Goal: Communication & Community: Answer question/provide support

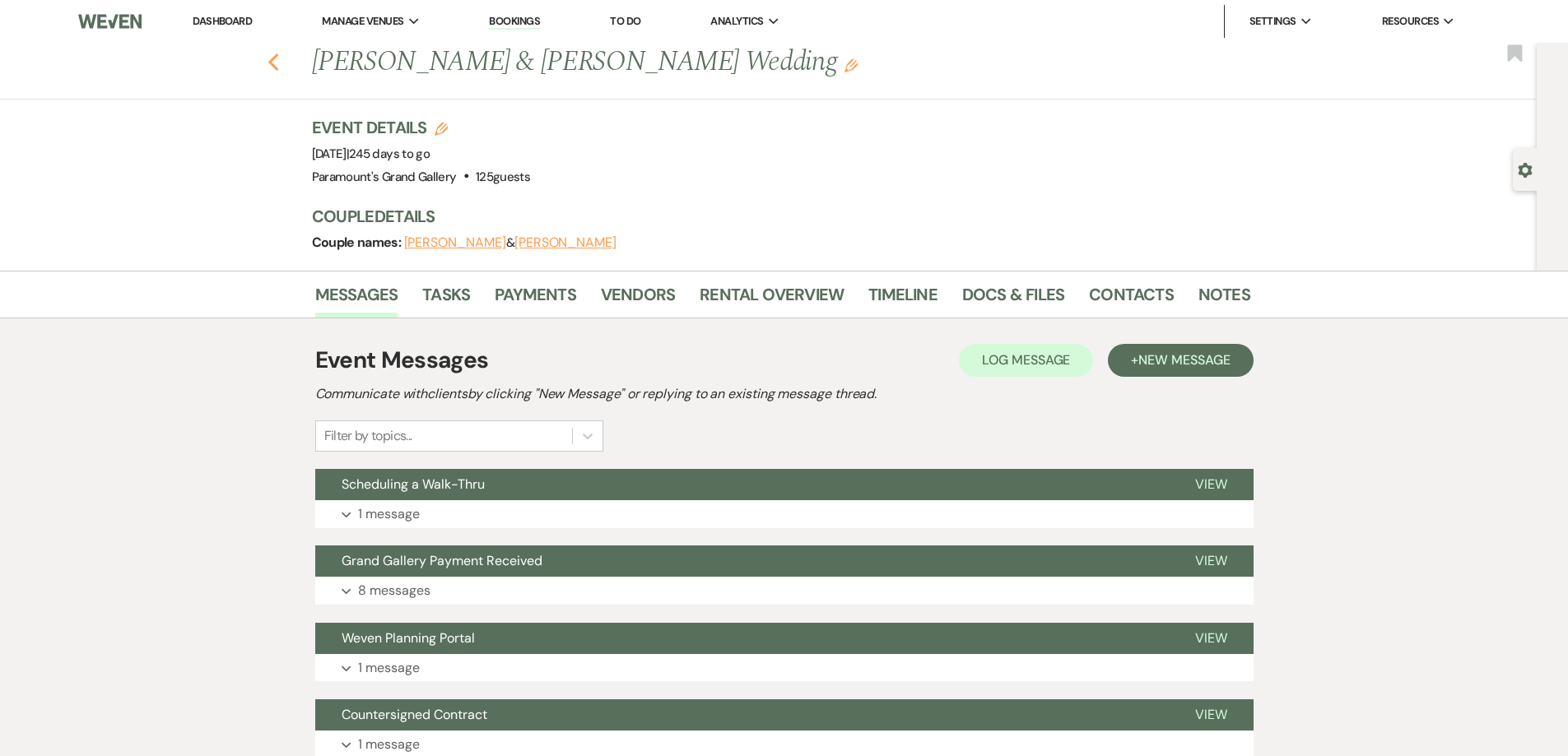
click at [277, 65] on use "button" at bounding box center [272, 63] width 11 height 18
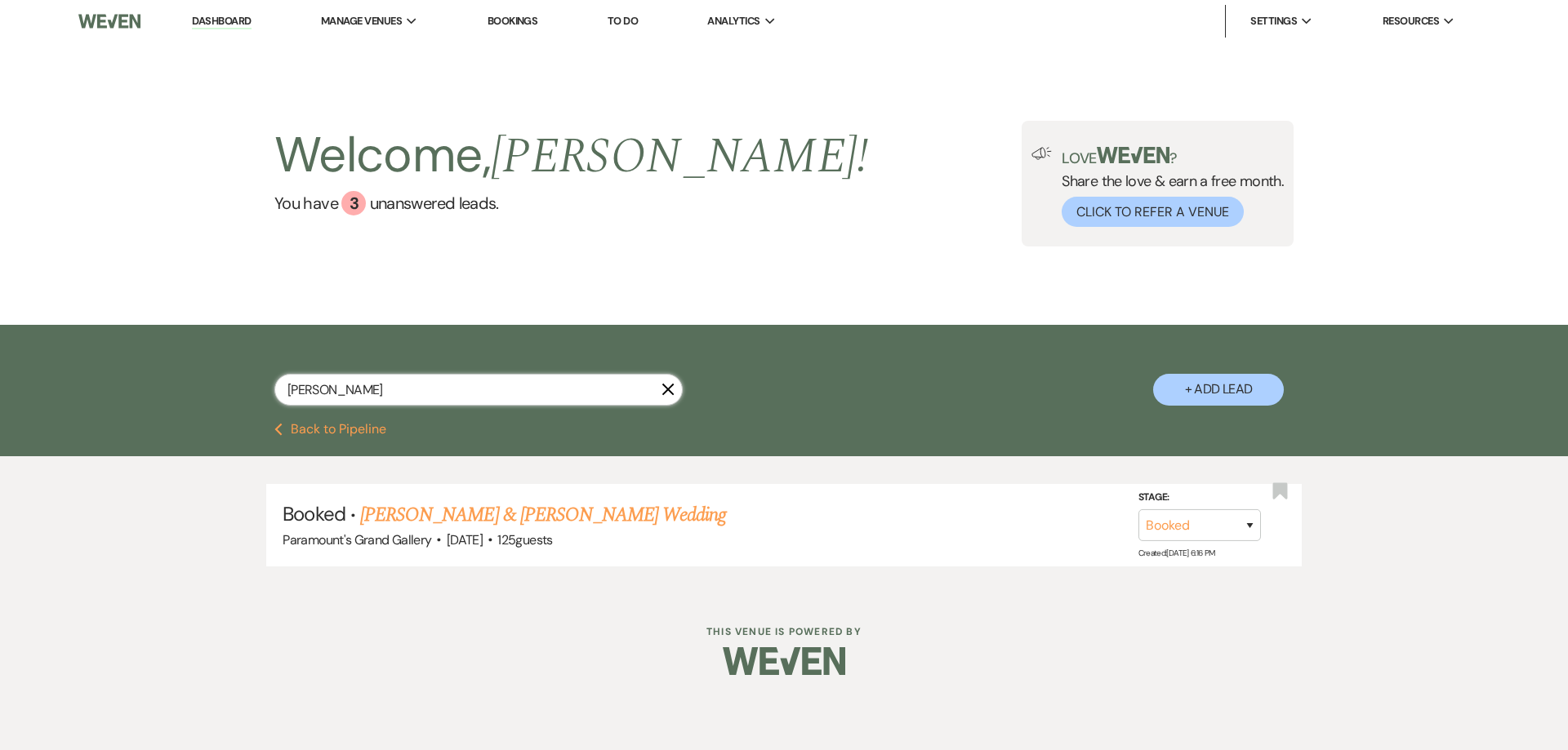
drag, startPoint x: 407, startPoint y: 392, endPoint x: 380, endPoint y: 392, distance: 27.0
click at [380, 392] on input "[PERSON_NAME]" at bounding box center [478, 390] width 408 height 32
click at [669, 386] on icon "X" at bounding box center [667, 389] width 13 height 13
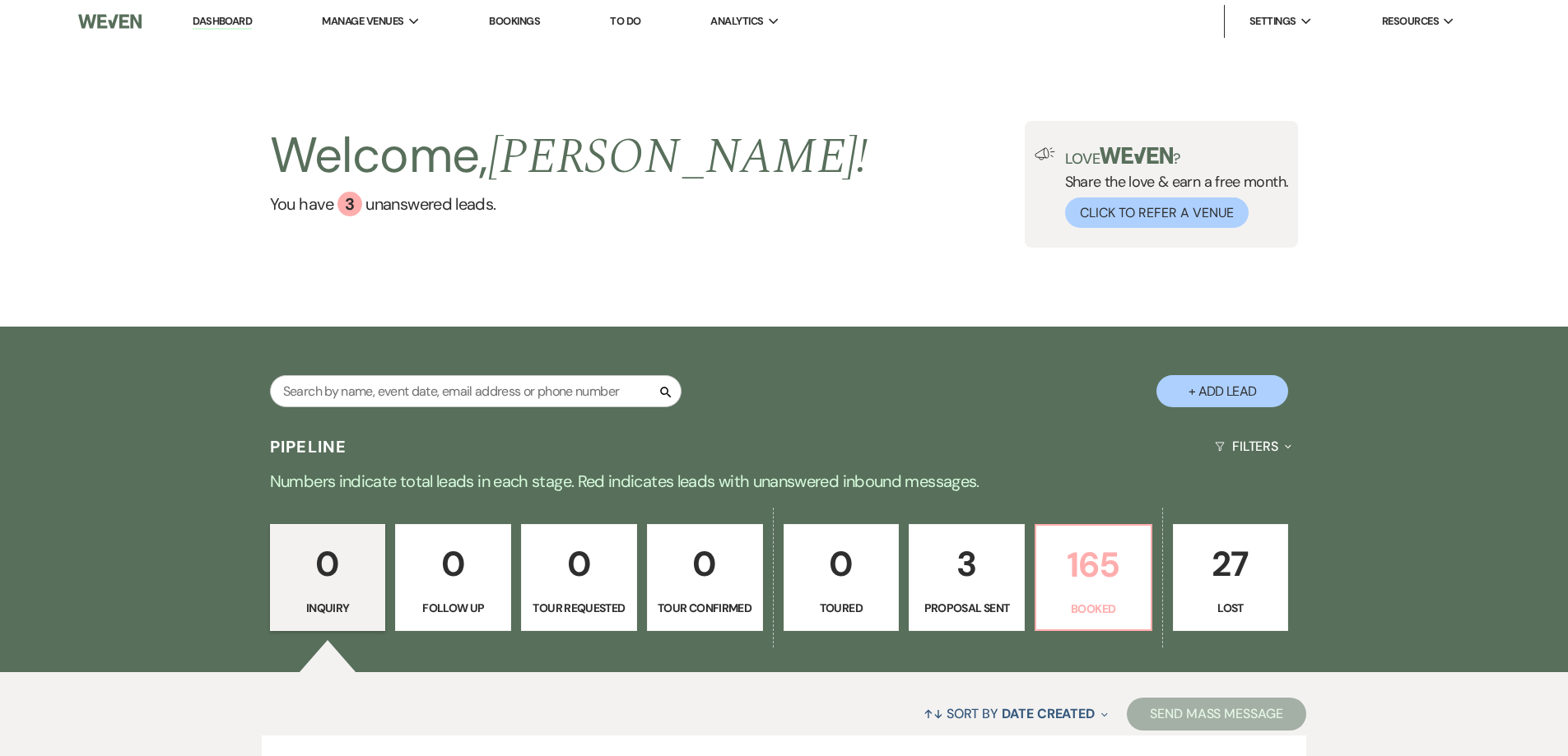
click at [1065, 576] on p "165" at bounding box center [1093, 565] width 95 height 55
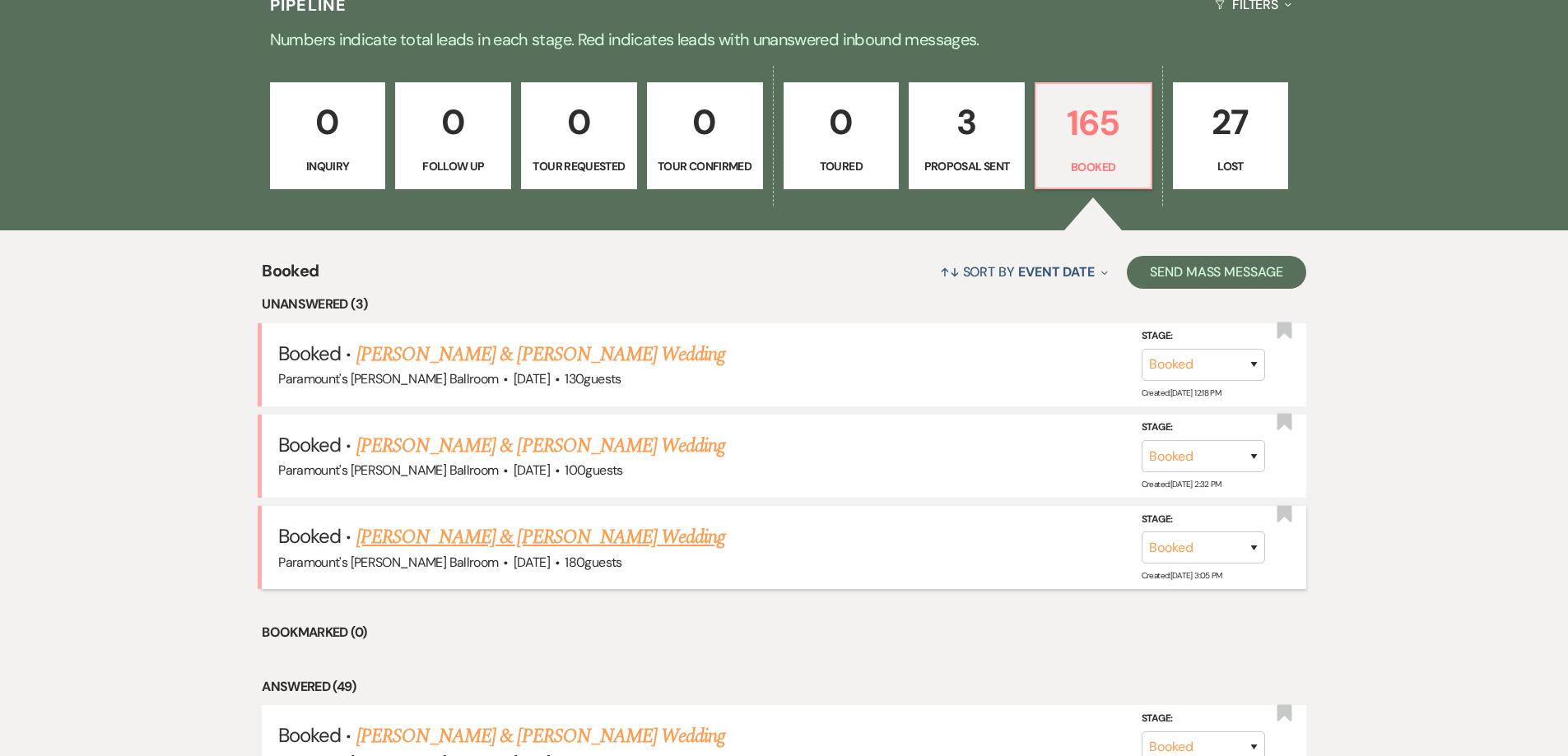
scroll to position [449, 0]
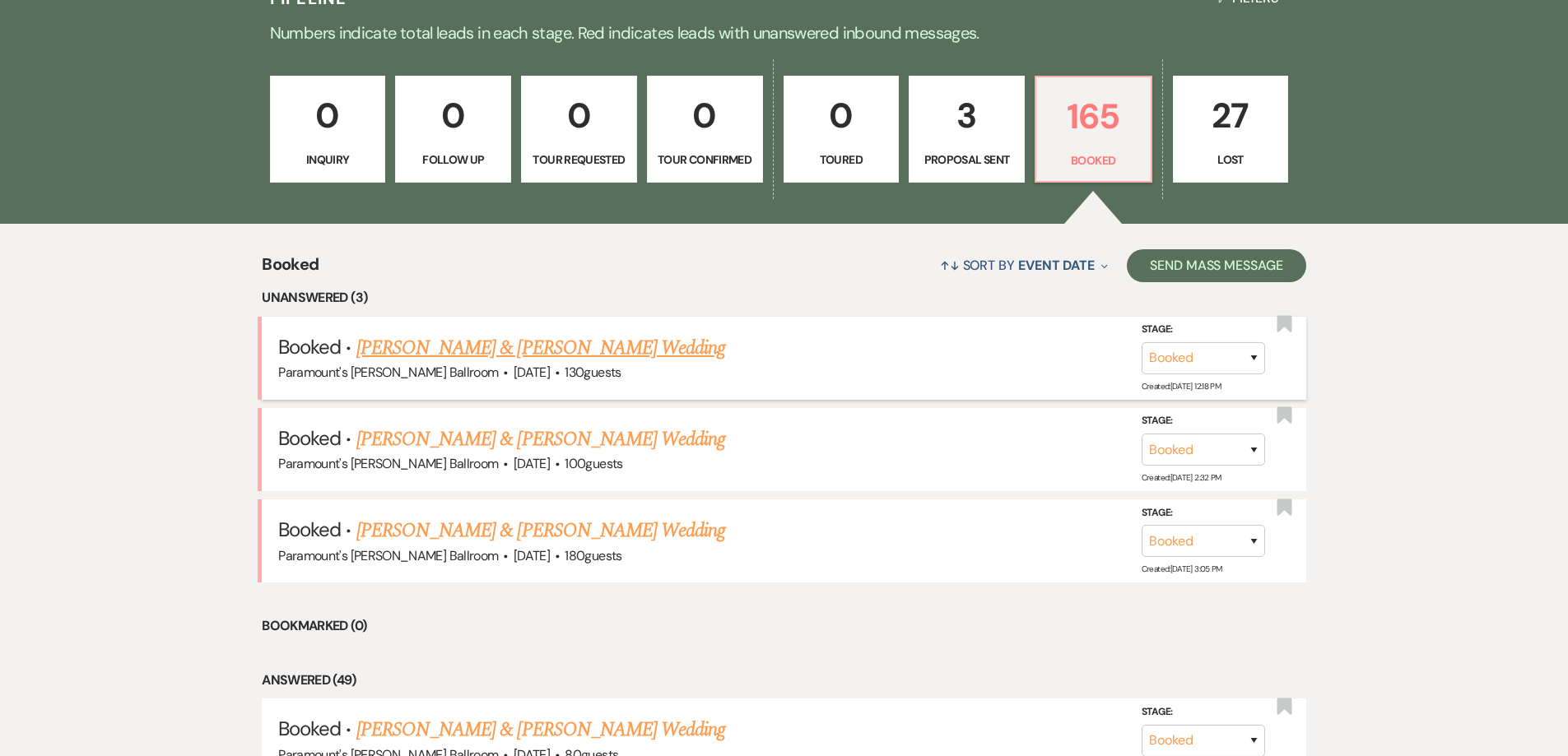
click at [517, 353] on link "[PERSON_NAME] & [PERSON_NAME] Wedding" at bounding box center [541, 348] width 368 height 29
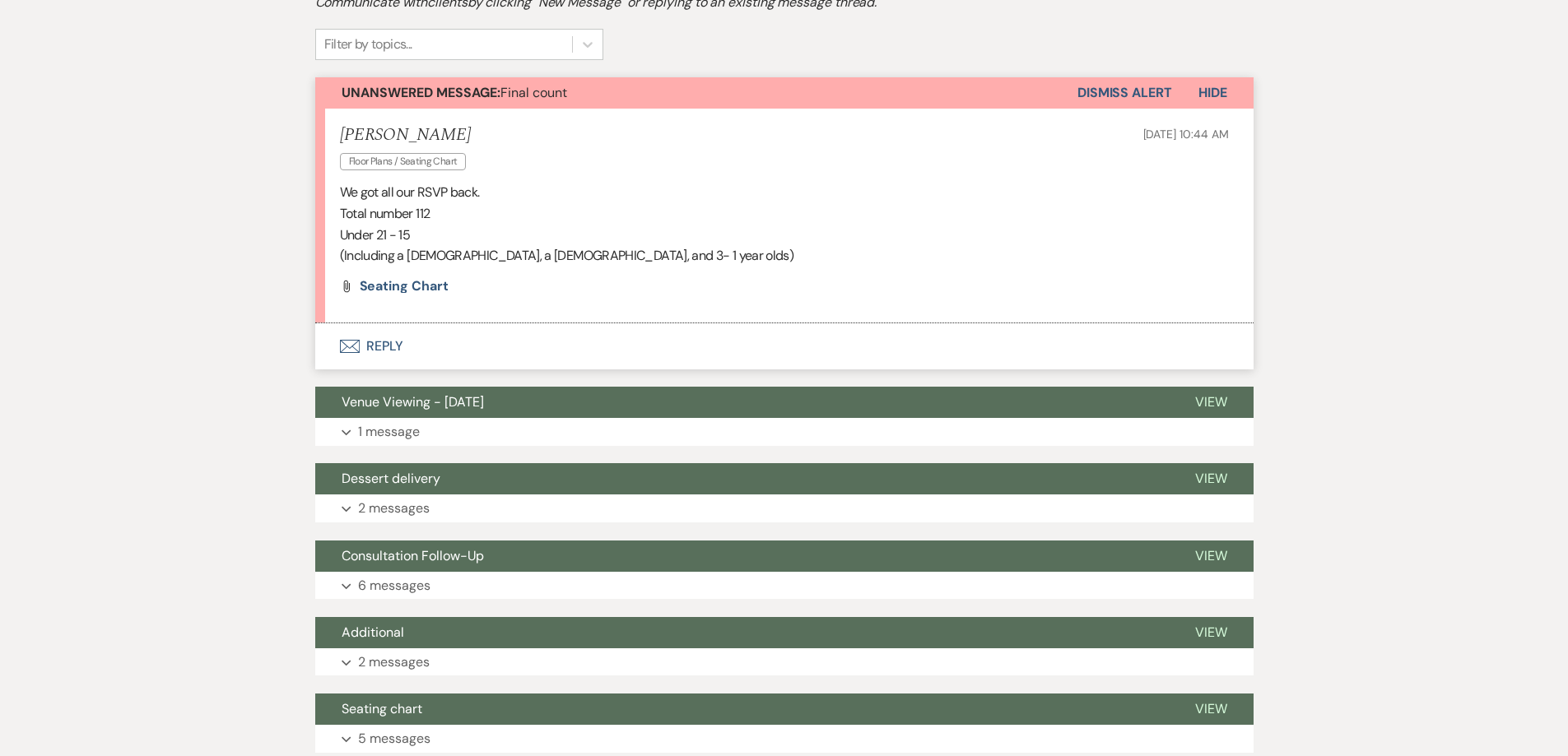
scroll to position [329, 0]
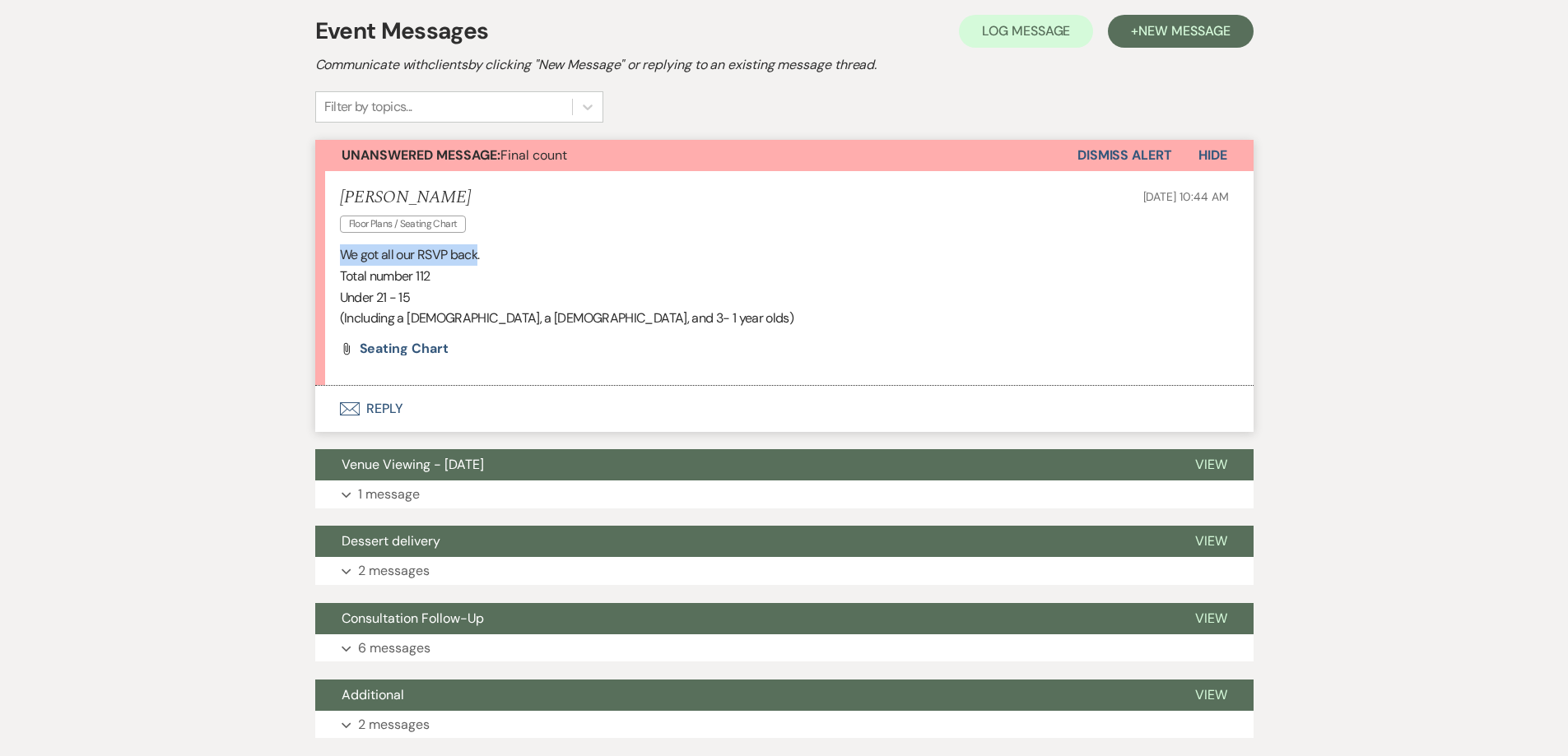
drag, startPoint x: 477, startPoint y: 255, endPoint x: 301, endPoint y: 250, distance: 176.1
drag, startPoint x: 432, startPoint y: 276, endPoint x: 327, endPoint y: 276, distance: 105.0
click at [327, 276] on li "[PERSON_NAME] Floor Plans / Seating Chart [DATE] 10:44 AM We got all our RSVP b…" at bounding box center [784, 278] width 938 height 214
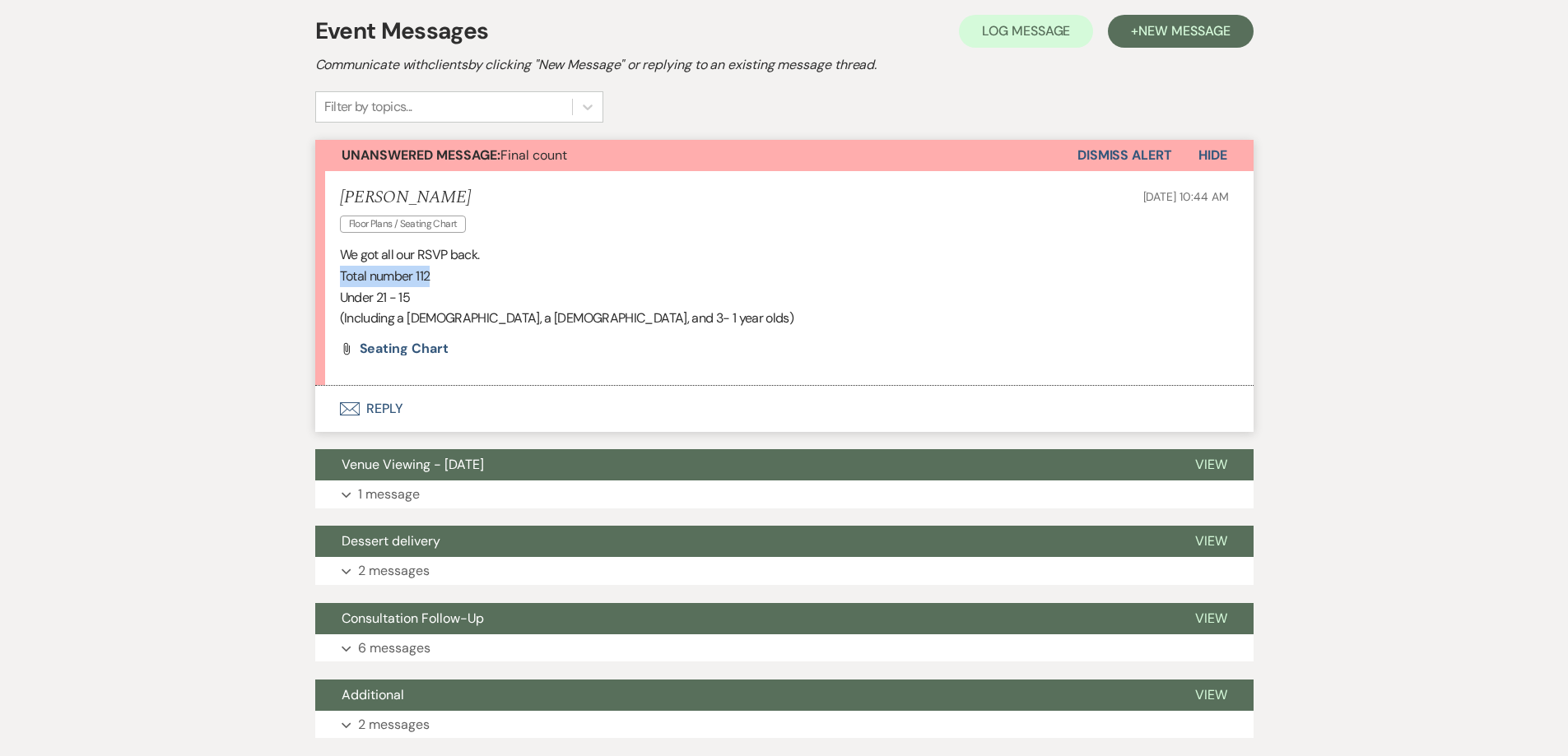
click at [437, 274] on p "Total number 112" at bounding box center [784, 276] width 889 height 22
drag, startPoint x: 477, startPoint y: 260, endPoint x: 312, endPoint y: 258, distance: 165.0
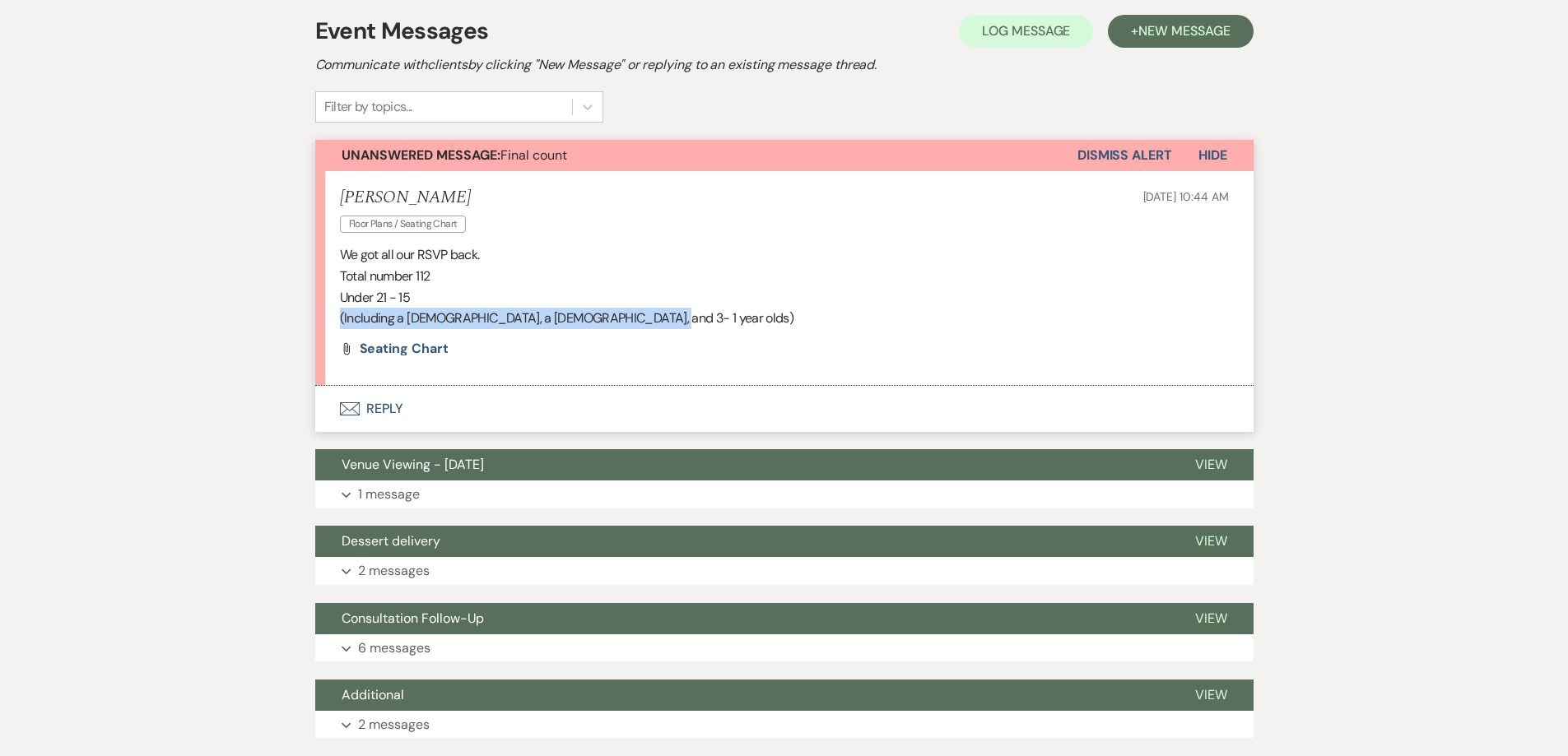
drag, startPoint x: 634, startPoint y: 318, endPoint x: 333, endPoint y: 320, distance: 301.0
click at [333, 320] on li "[PERSON_NAME] Floor Plans / Seating Chart [DATE] 10:44 AM We got all our RSVP b…" at bounding box center [784, 278] width 938 height 214
click at [413, 344] on span "Seating chart" at bounding box center [404, 349] width 89 height 18
click at [368, 405] on button "Envelope Reply" at bounding box center [784, 408] width 938 height 46
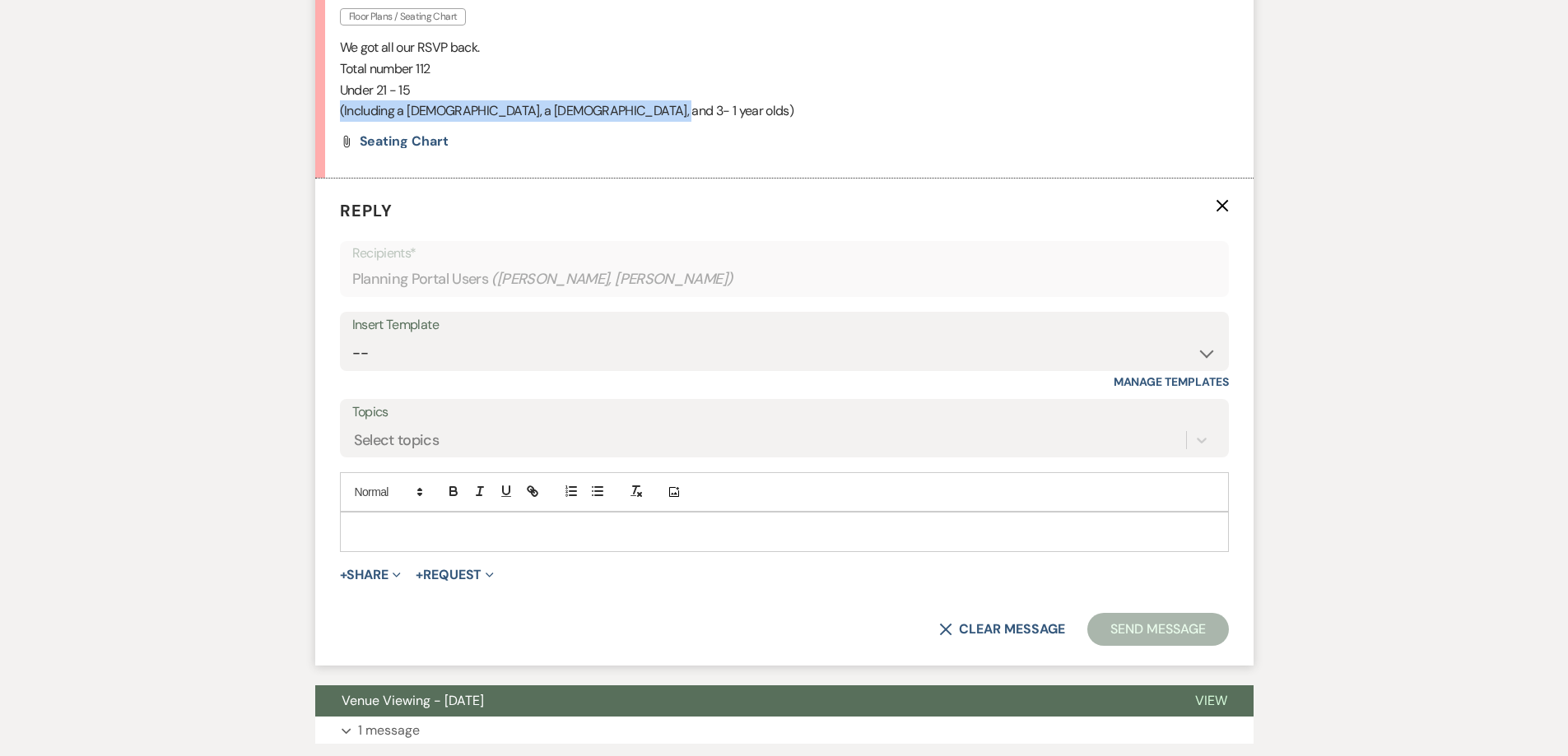
scroll to position [581, 0]
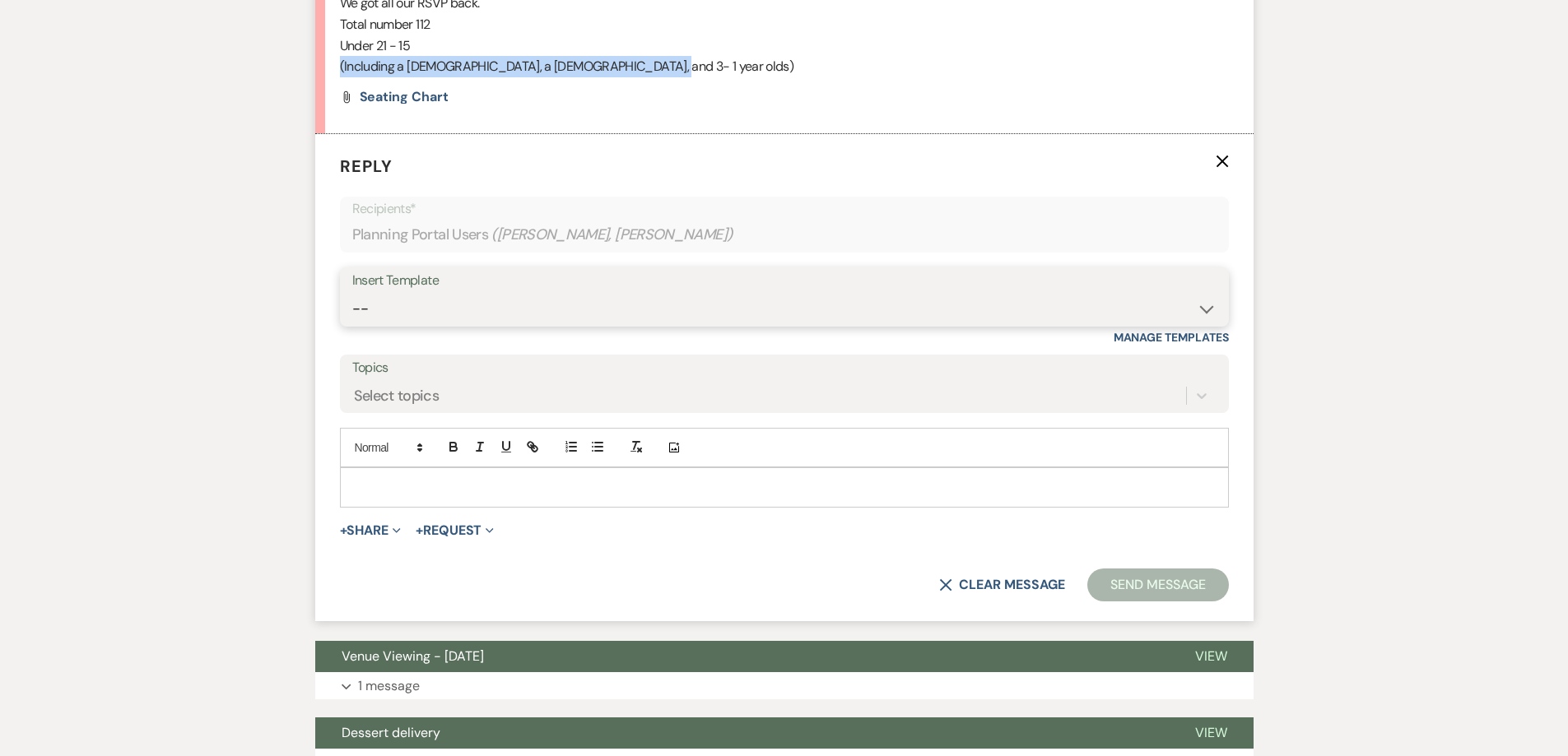
click at [467, 314] on select "-- Weven Planning Portal Introduction (Booked Events) 6 Month Consultation 9 Mo…" at bounding box center [784, 308] width 864 height 32
select select "4089"
click at [353, 293] on select "-- Weven Planning Portal Introduction (Booked Events) 6 Month Consultation 9 Mo…" at bounding box center [784, 308] width 864 height 32
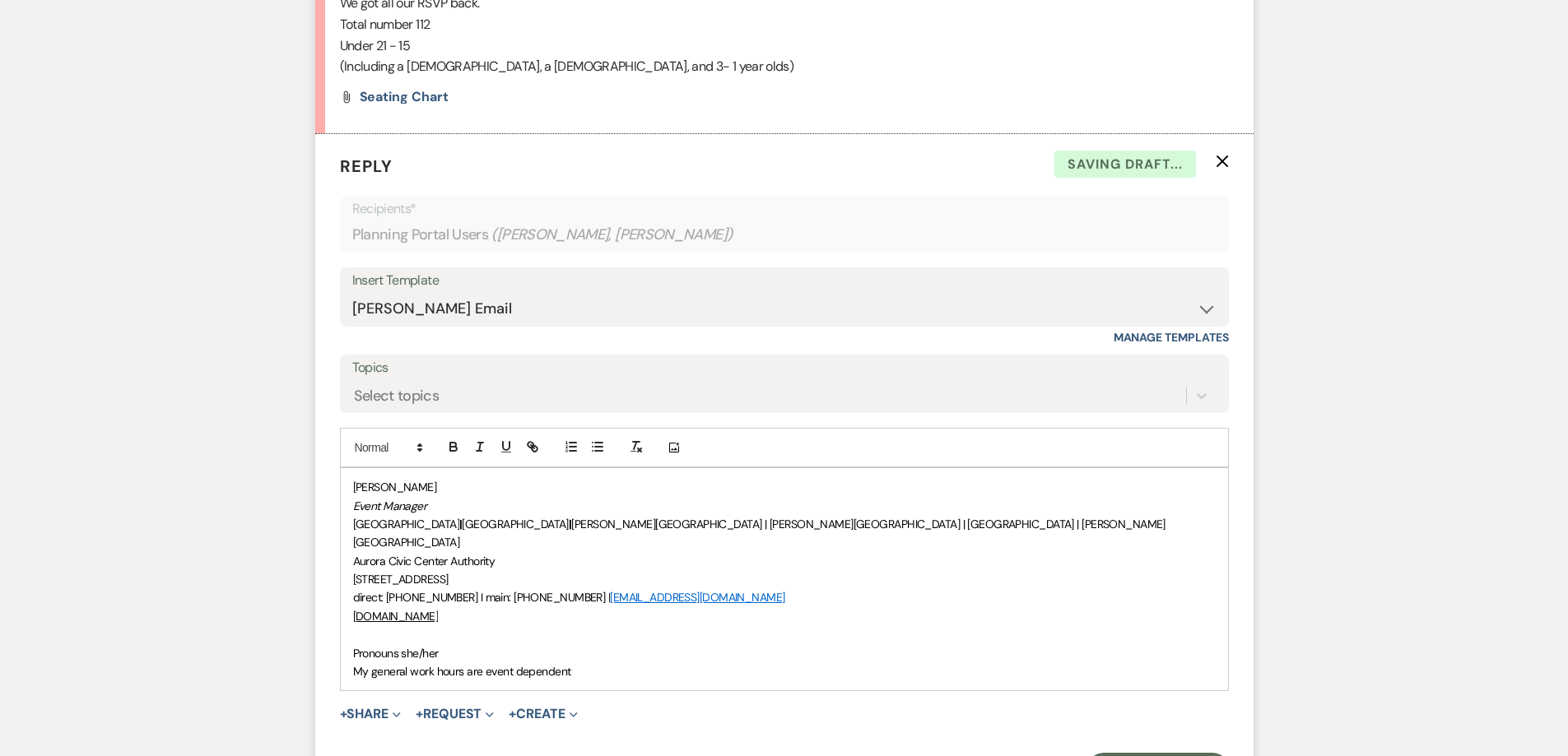
click at [354, 646] on span "Pronouns she/her" at bounding box center [396, 653] width 85 height 15
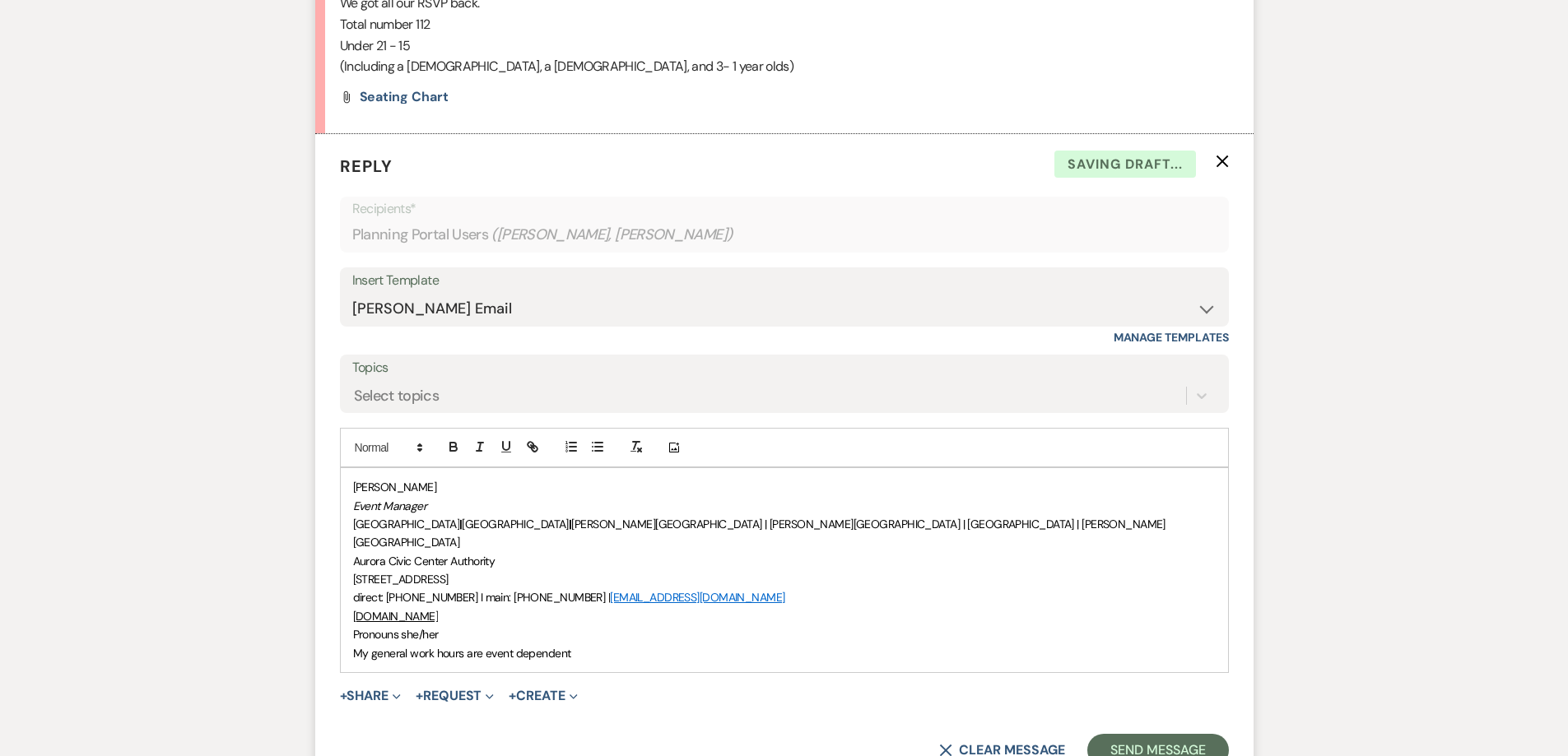
click at [352, 479] on div "[PERSON_NAME] Event Manager [GEOGRAPHIC_DATA] | [GEOGRAPHIC_DATA] | [PERSON_NAM…" at bounding box center [784, 570] width 887 height 204
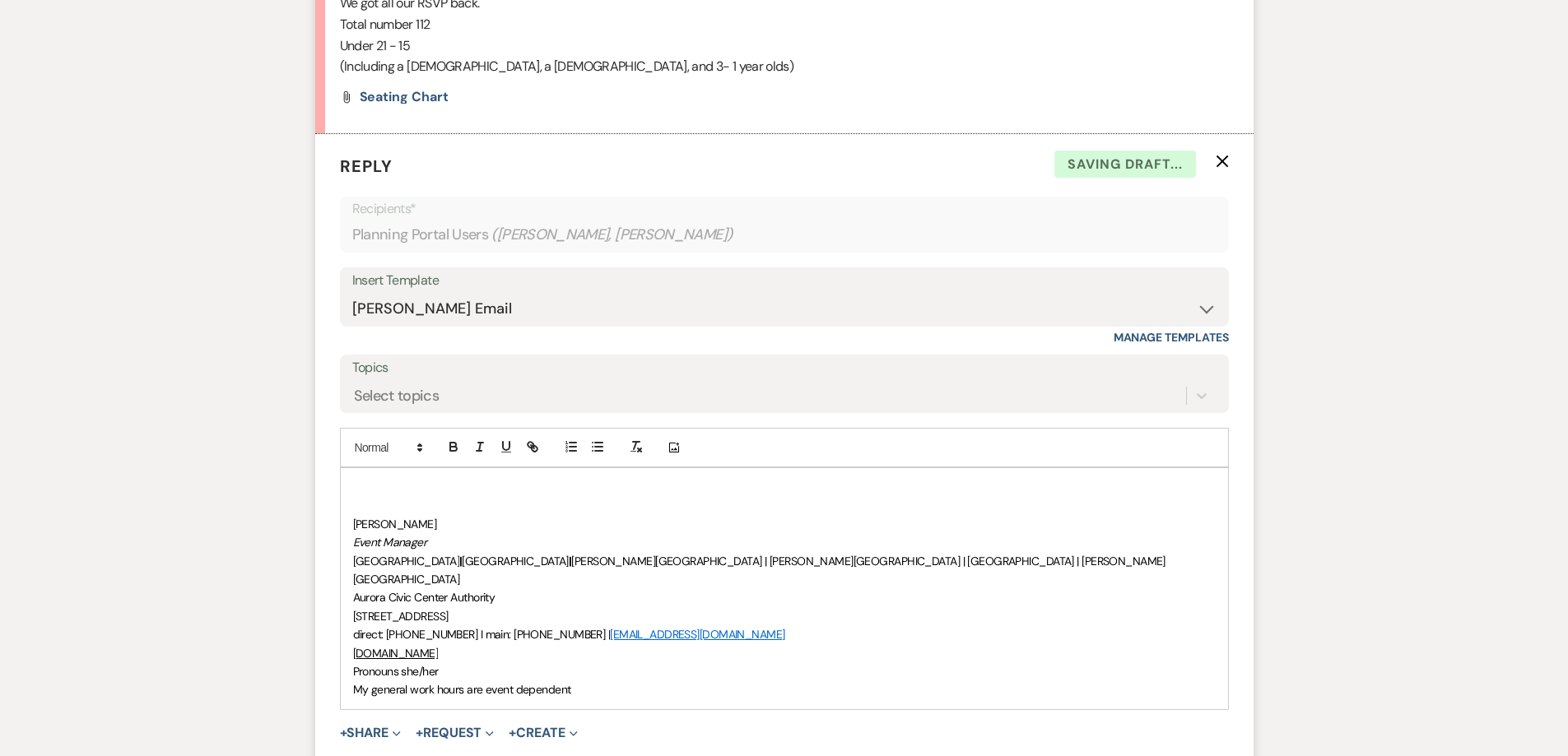
click at [362, 475] on div "﻿ [PERSON_NAME] Event Manager [GEOGRAPHIC_DATA] | [GEOGRAPHIC_DATA] | [PERSON_N…" at bounding box center [784, 589] width 887 height 241
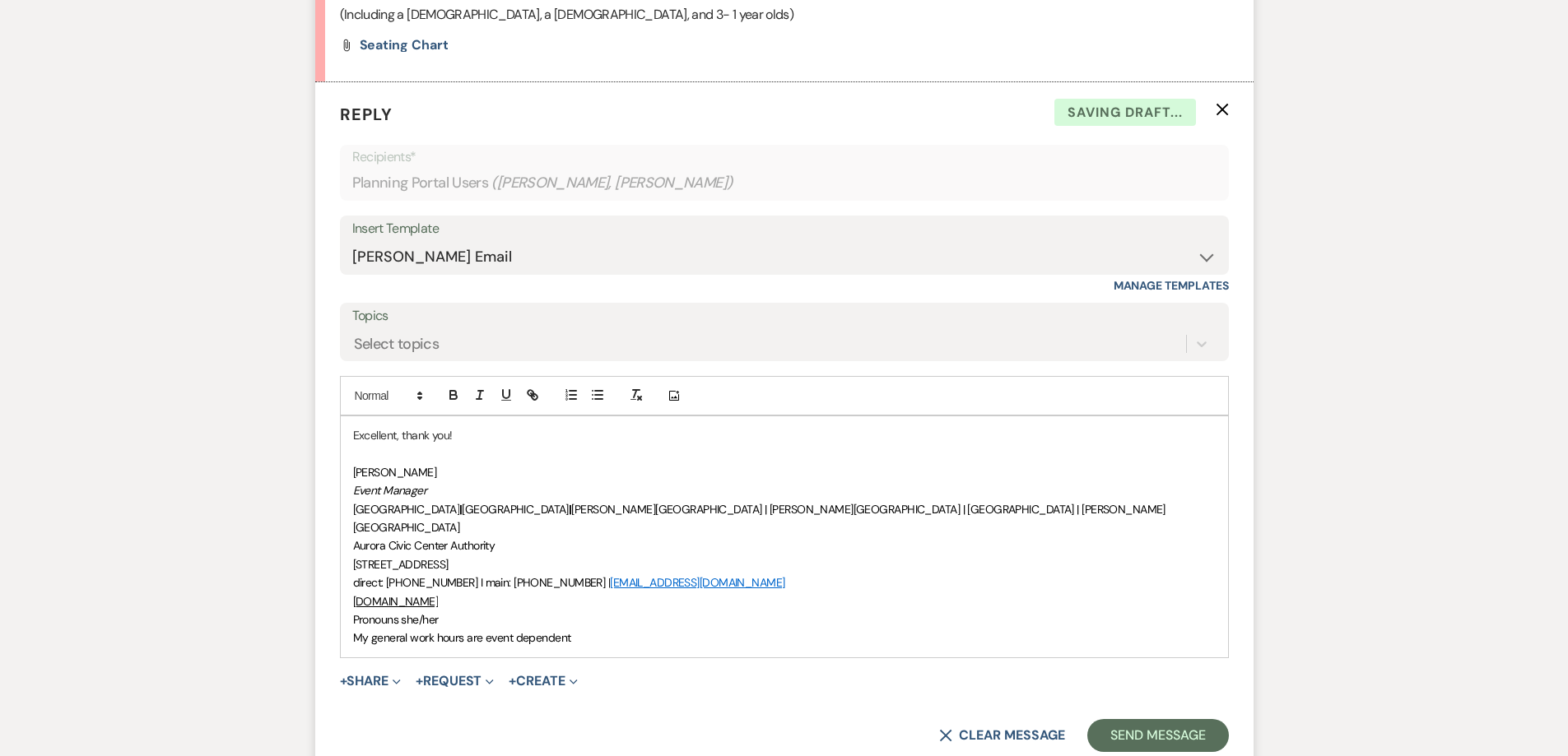
scroll to position [745, 0]
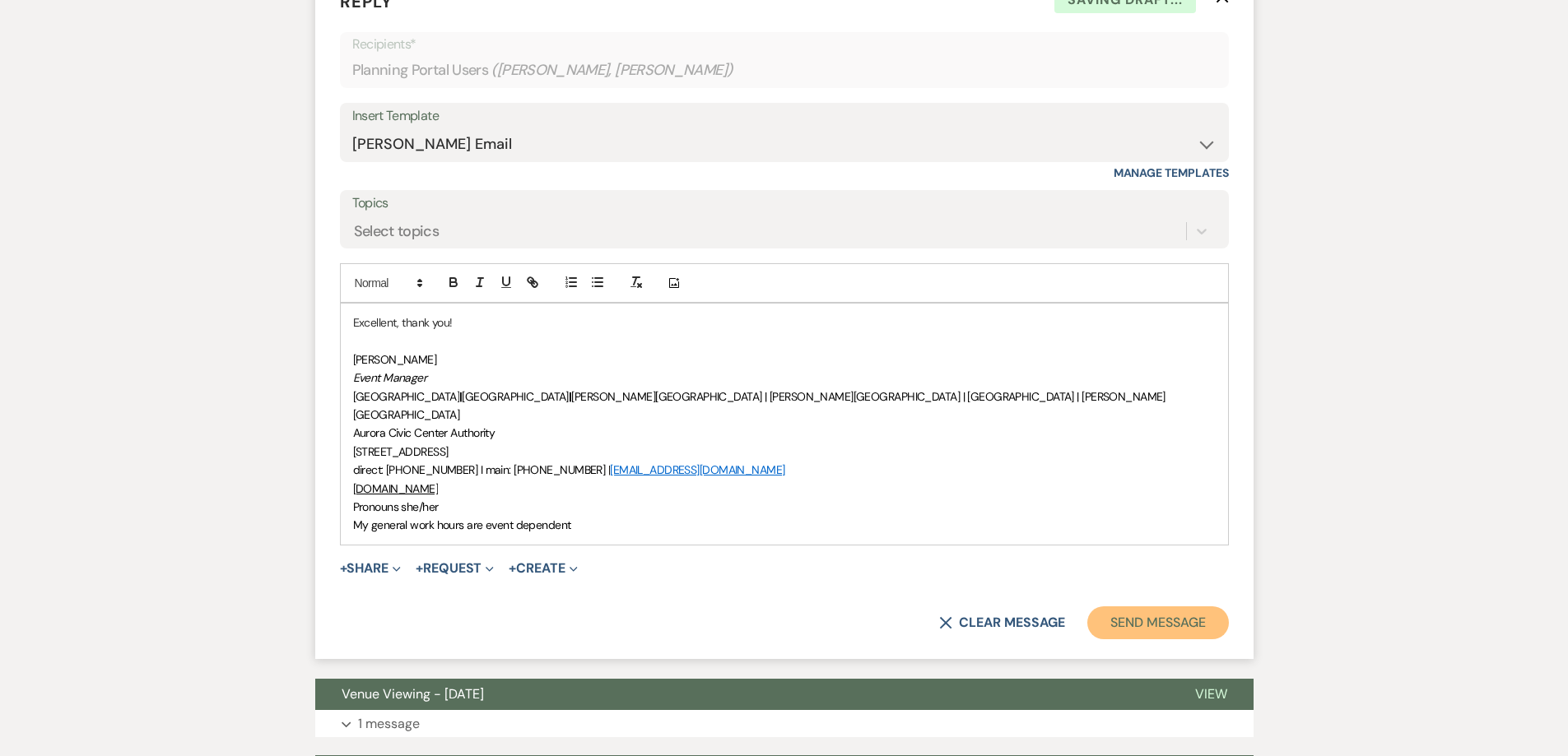
click at [1168, 609] on button "Send Message" at bounding box center [1158, 623] width 141 height 33
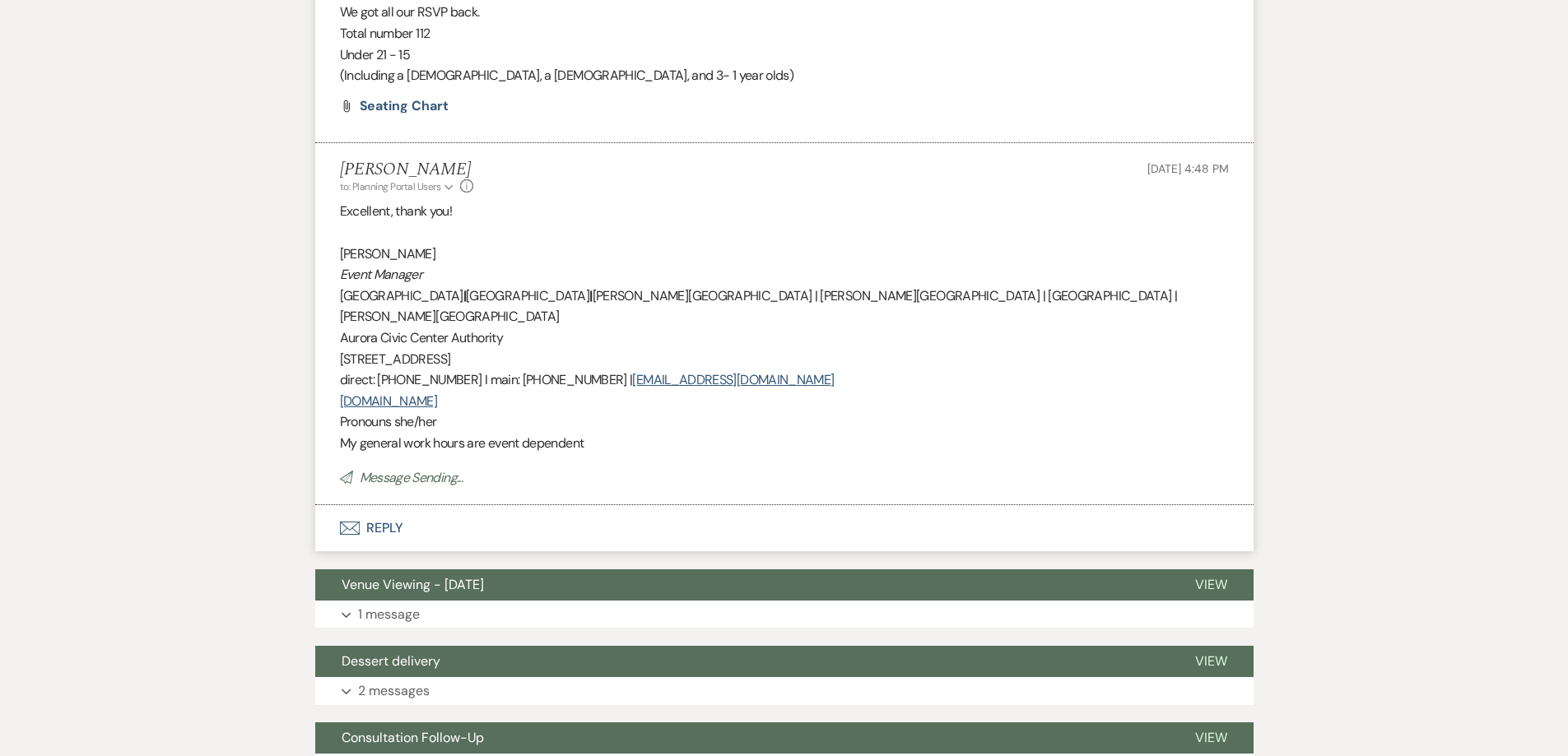
scroll to position [347, 0]
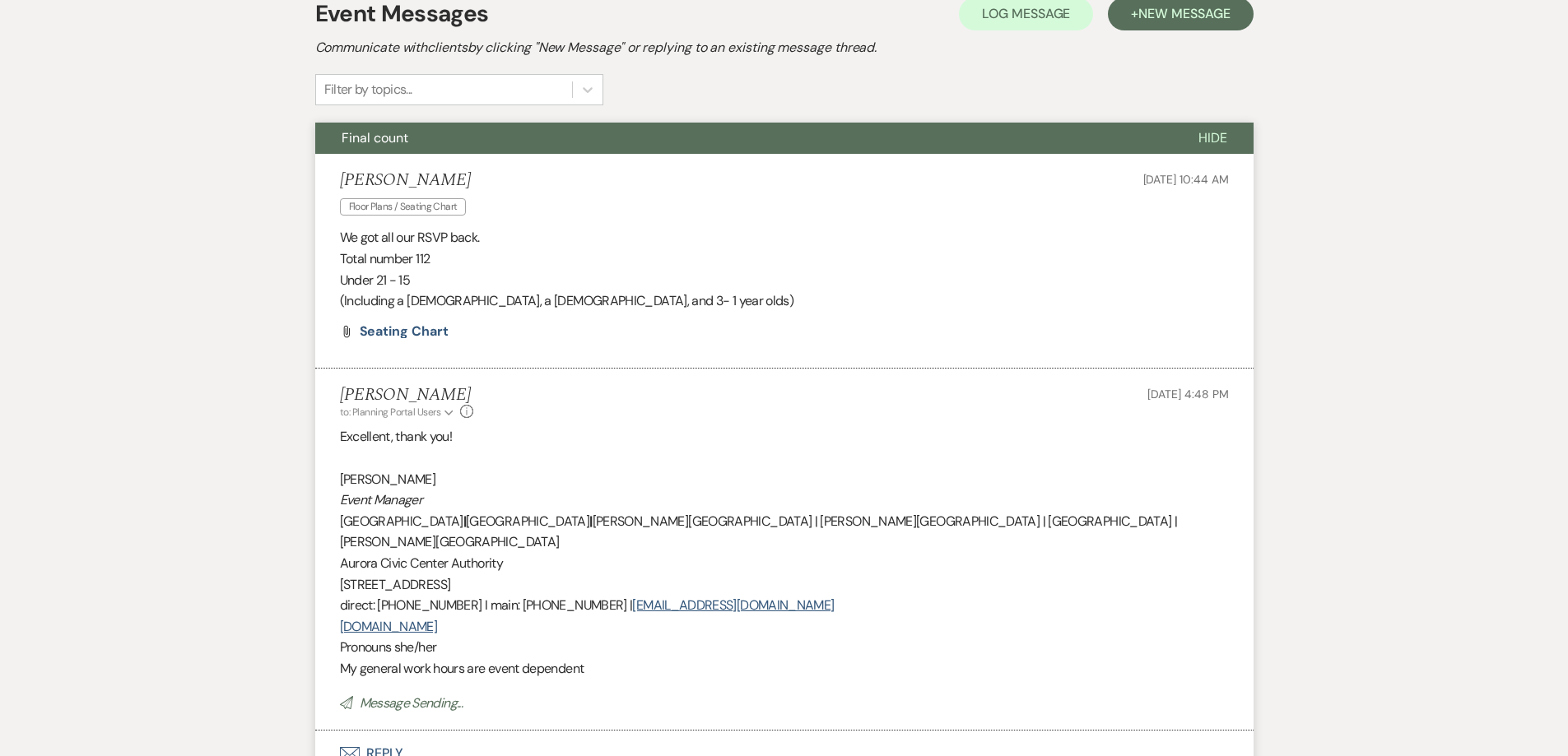
click at [442, 136] on button "Final count" at bounding box center [743, 138] width 857 height 31
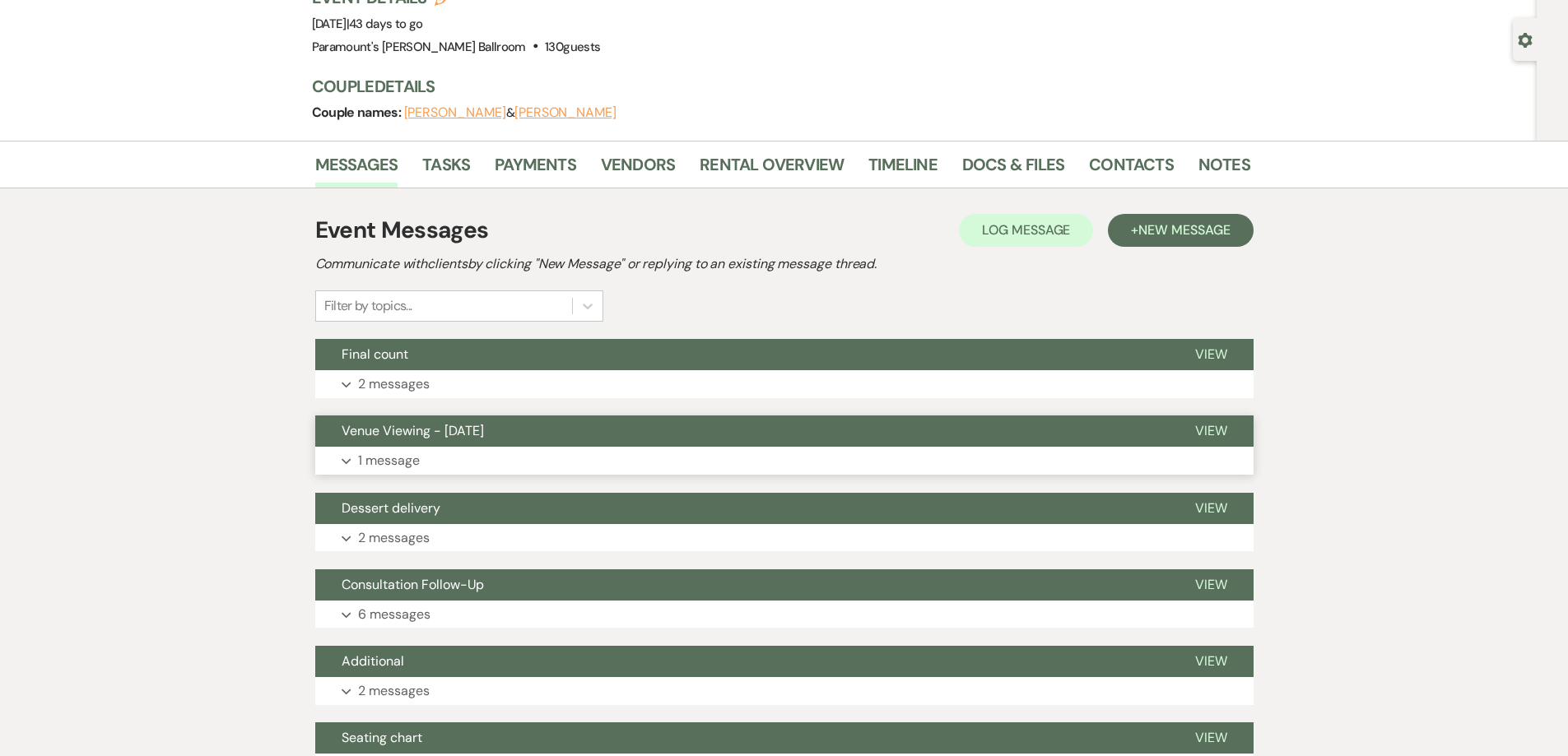
scroll to position [0, 0]
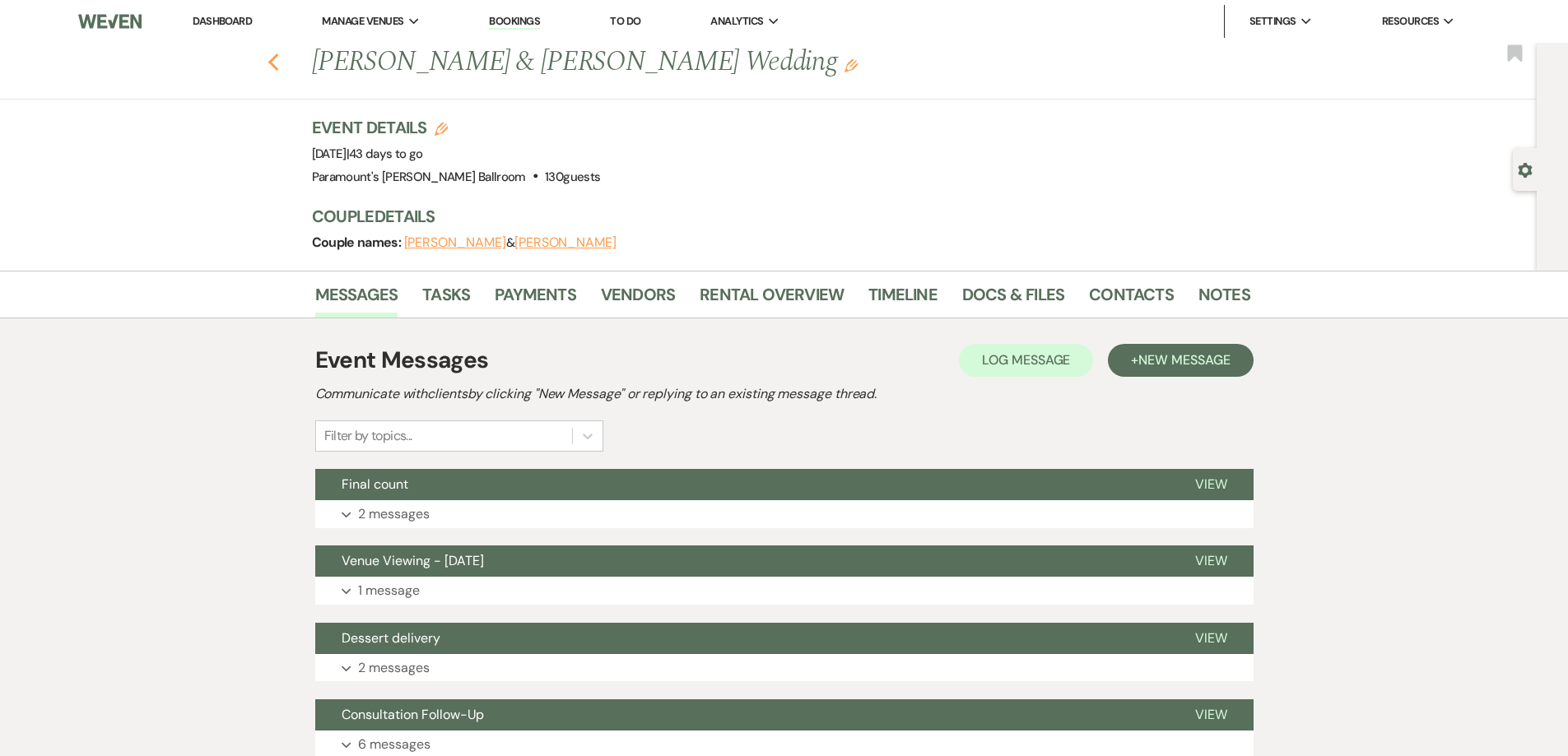
click at [278, 66] on use "button" at bounding box center [272, 63] width 11 height 18
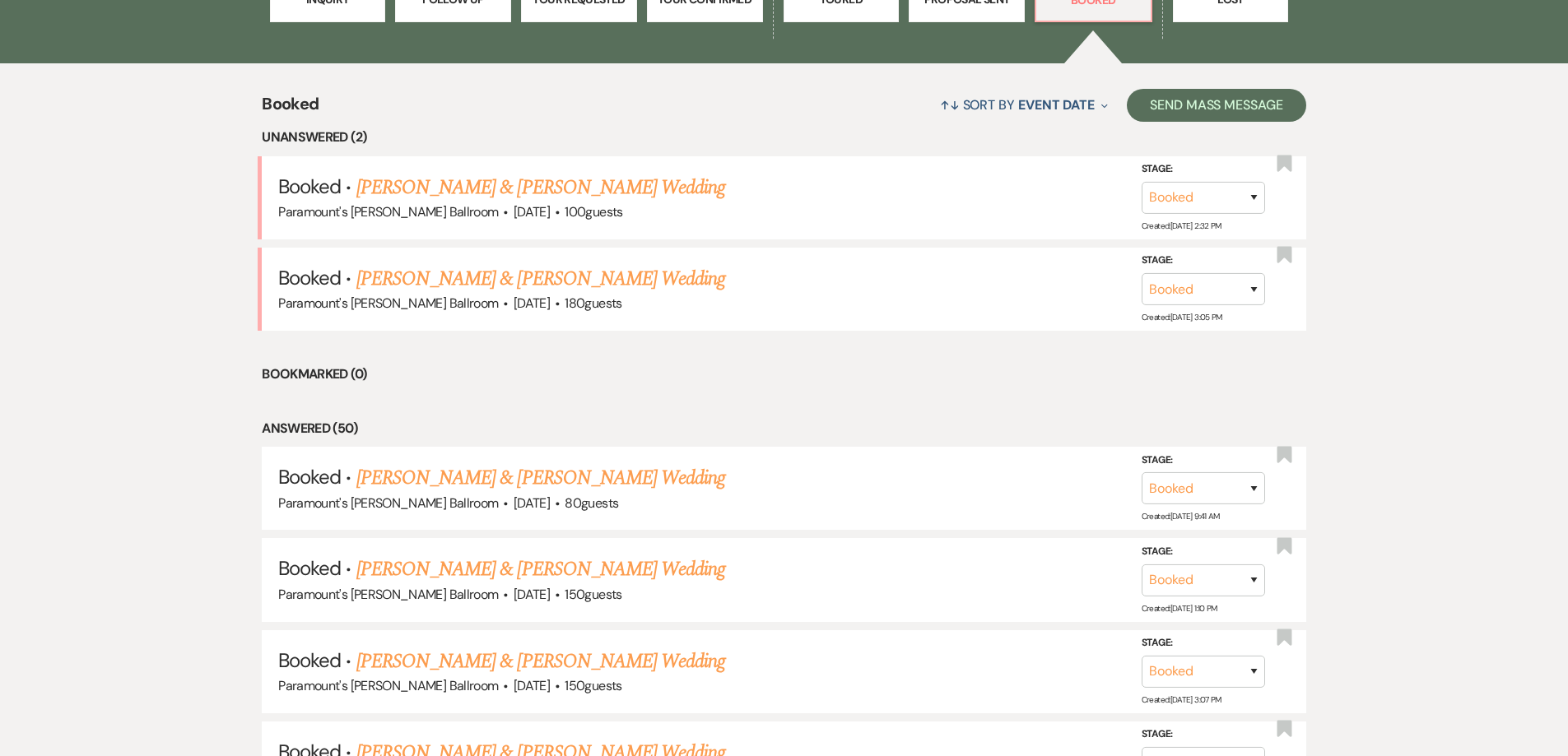
scroll to position [613, 0]
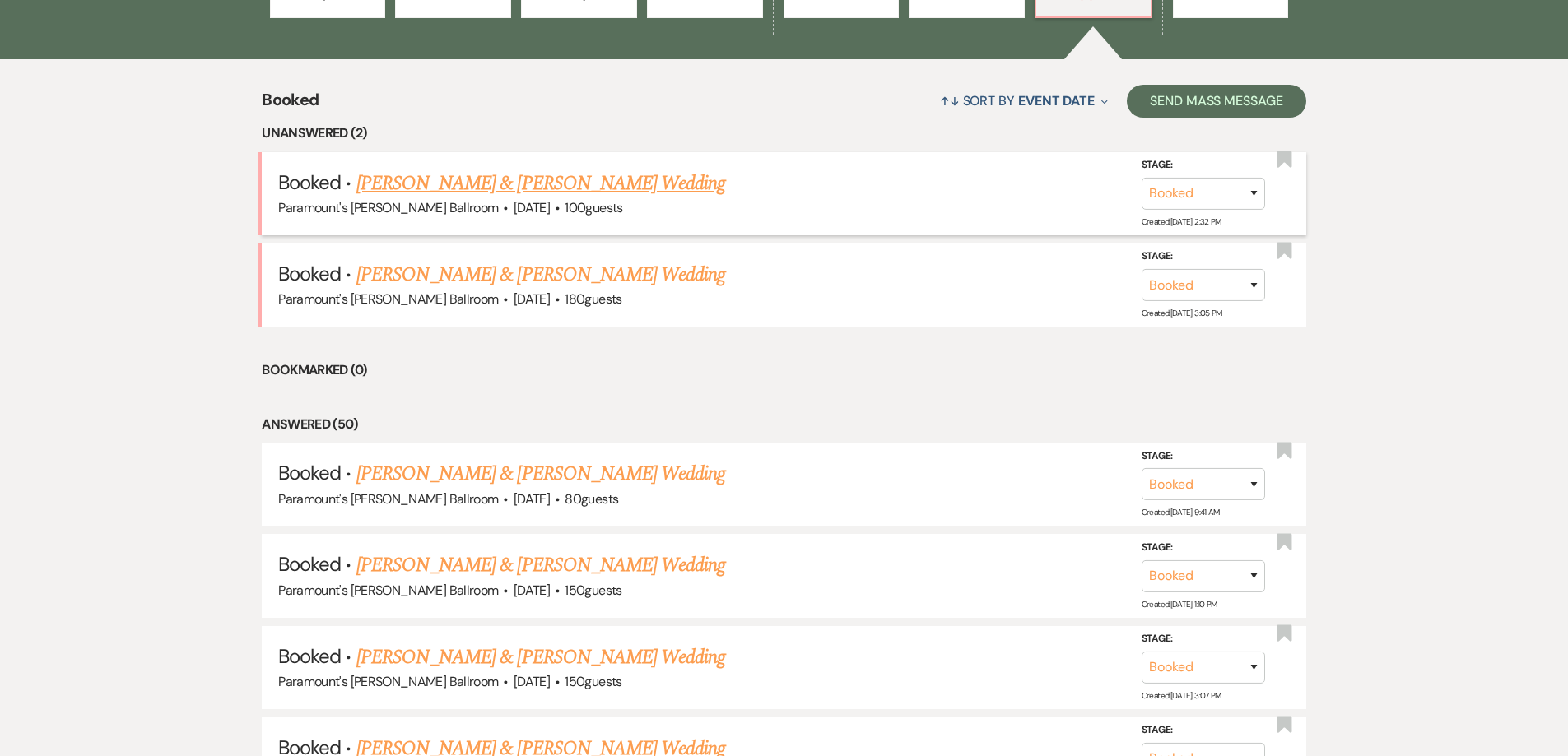
click at [494, 178] on link "[PERSON_NAME] & [PERSON_NAME] Wedding" at bounding box center [541, 183] width 368 height 29
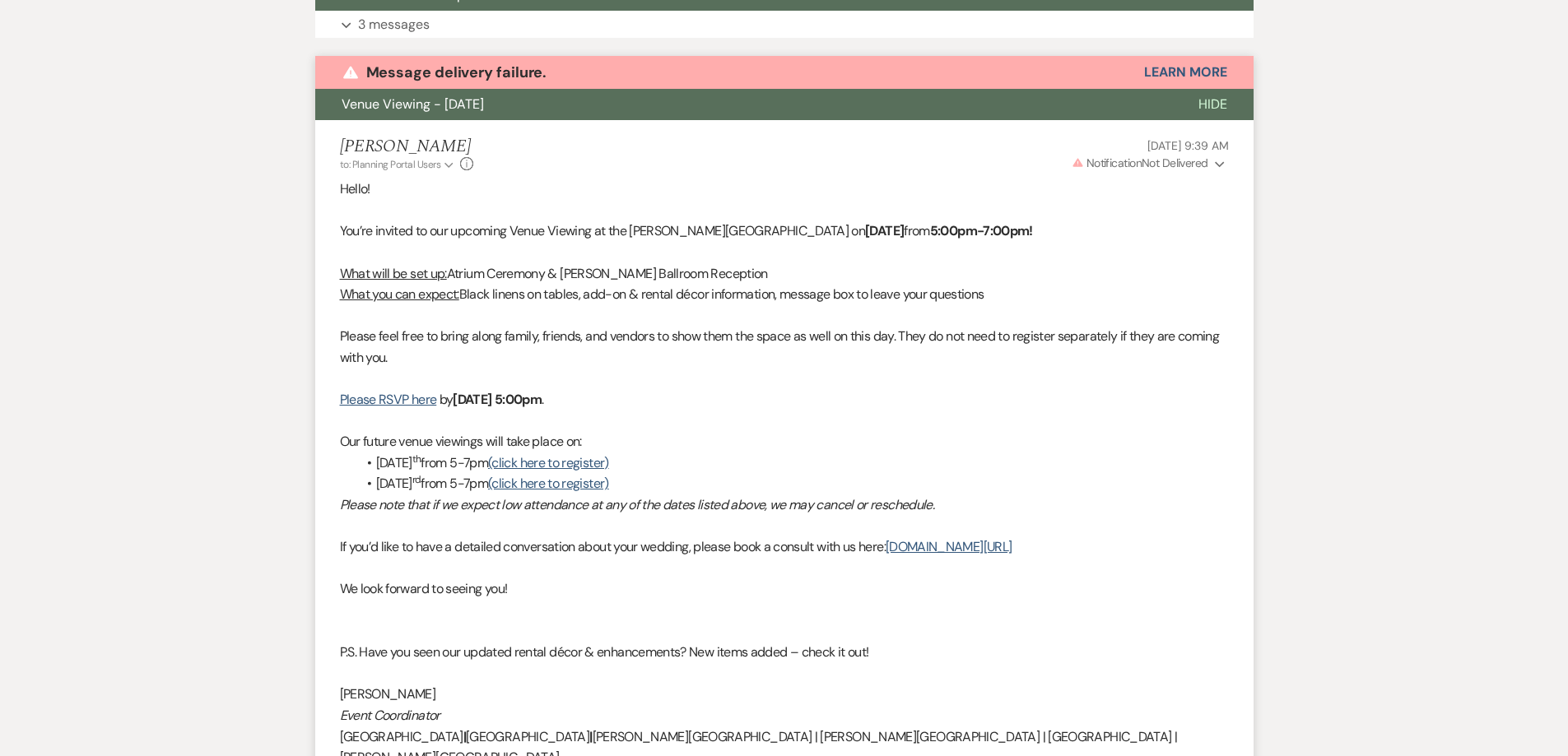
scroll to position [601, 0]
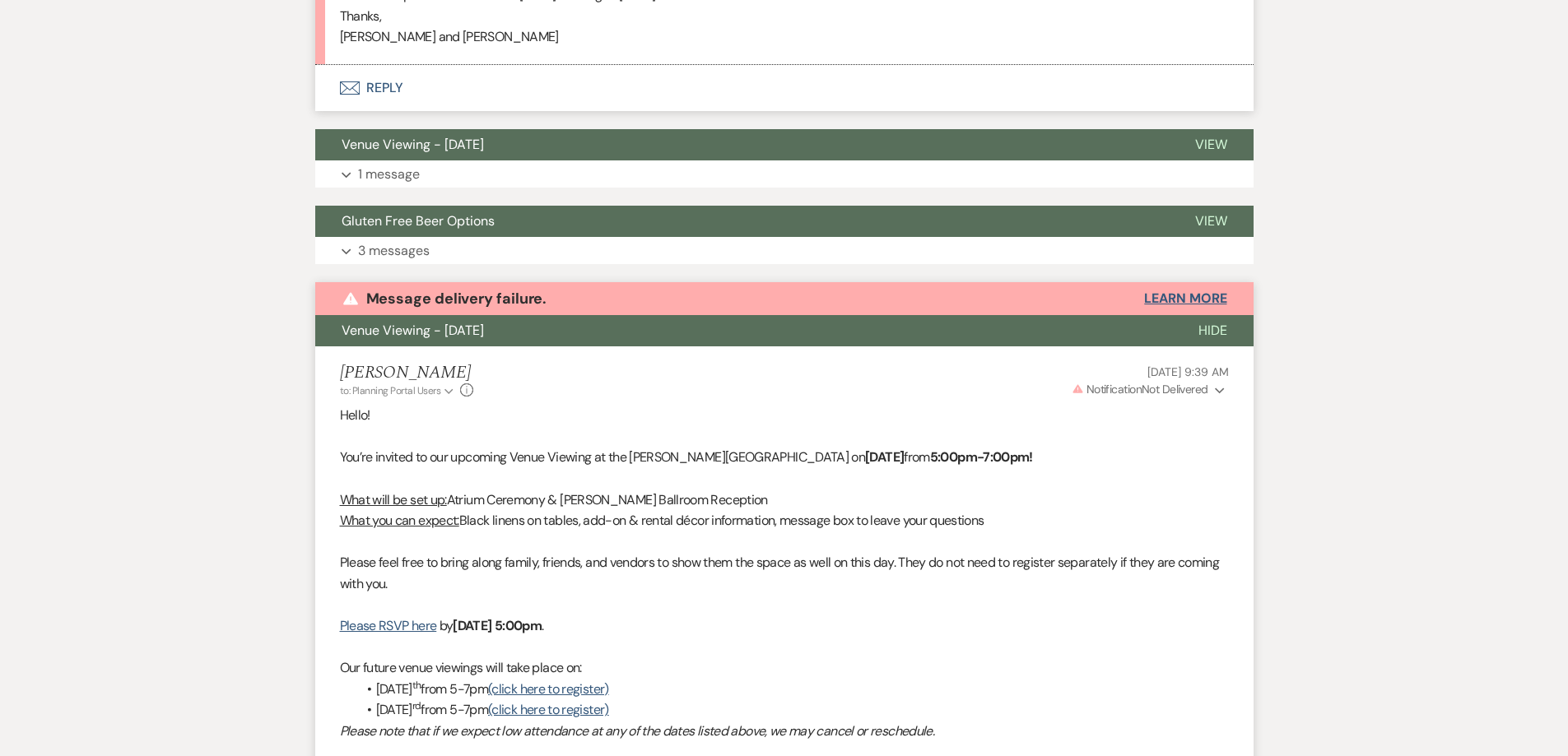
click at [1207, 293] on button "Learn More" at bounding box center [1185, 298] width 82 height 13
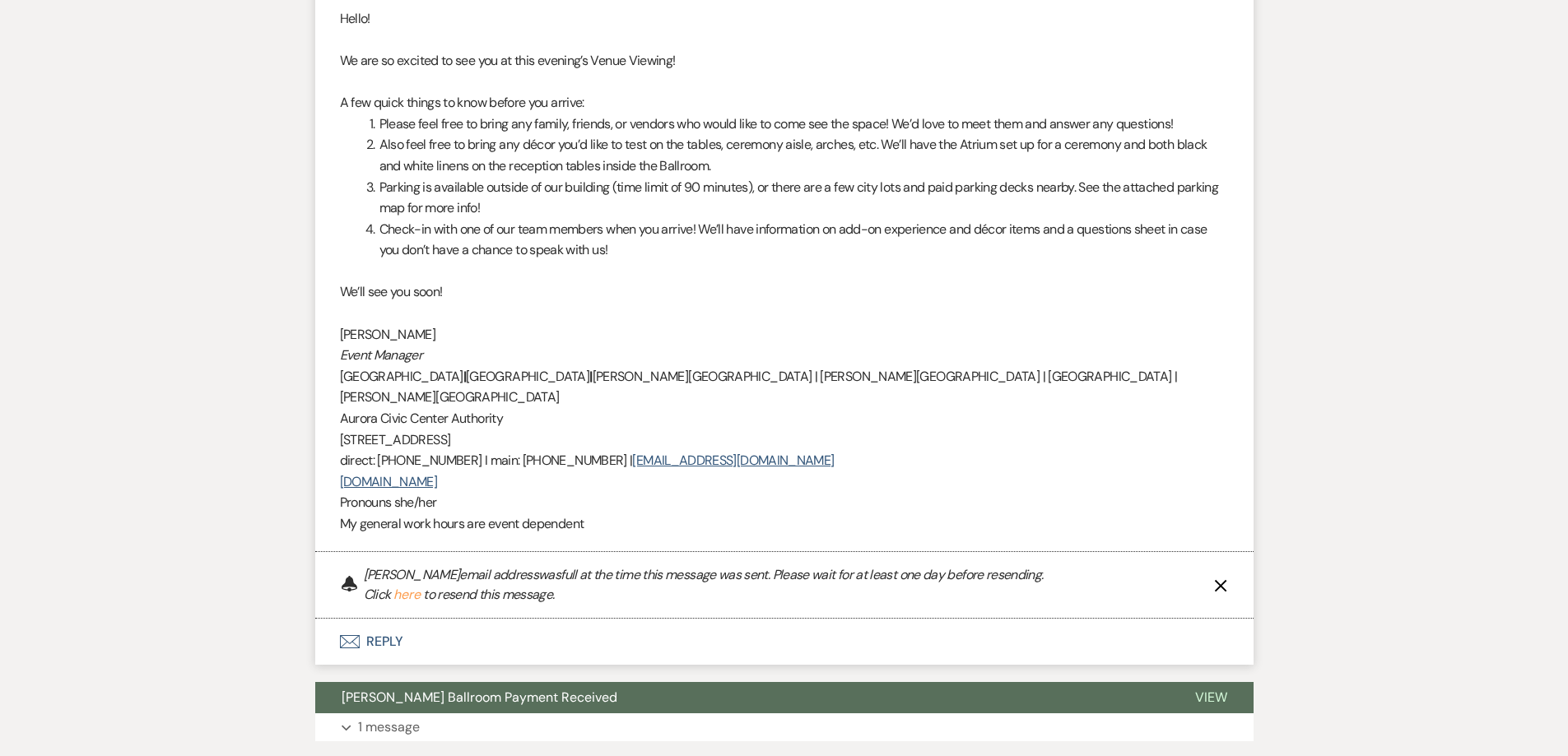
scroll to position [1836, 0]
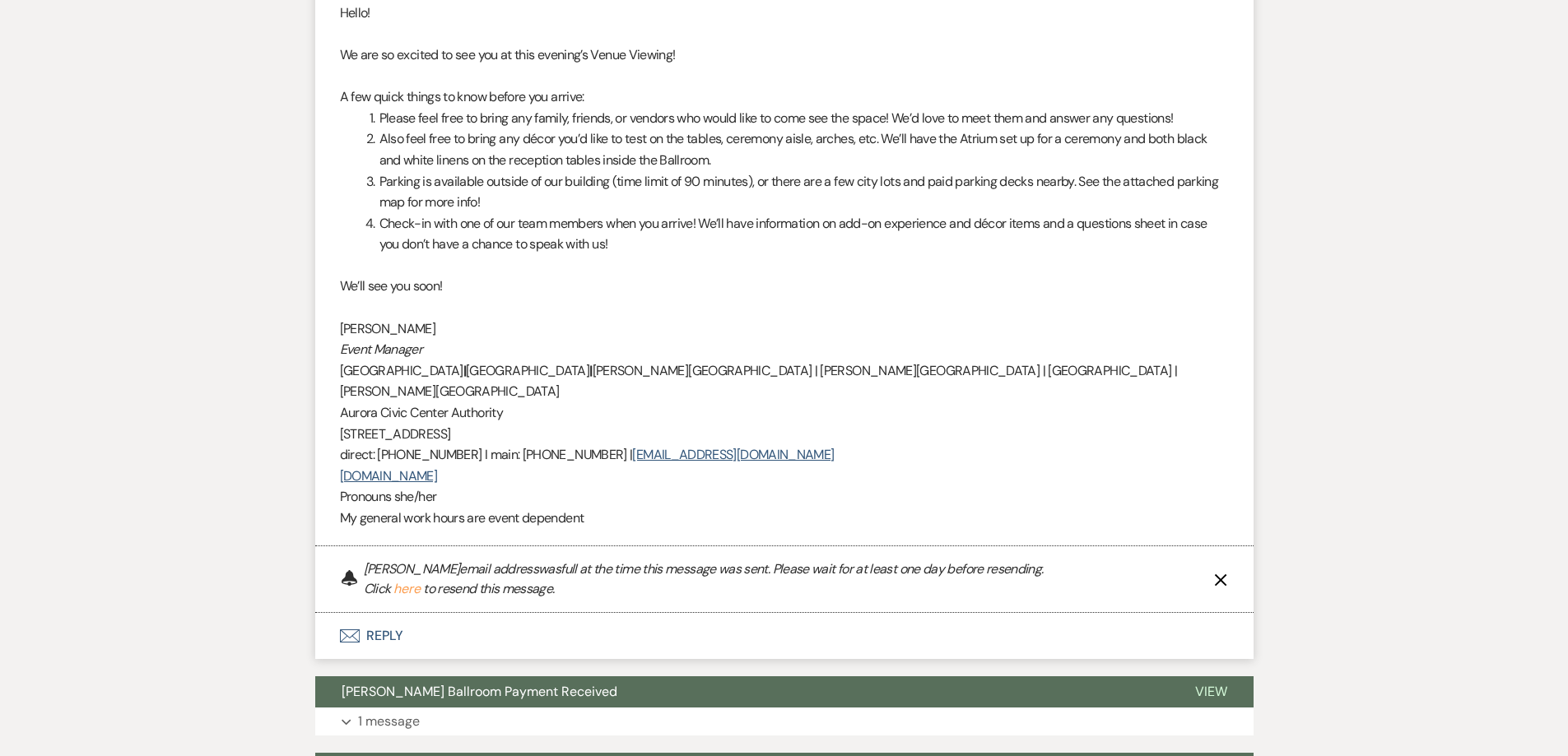
click at [1225, 574] on icon "X" at bounding box center [1220, 580] width 13 height 13
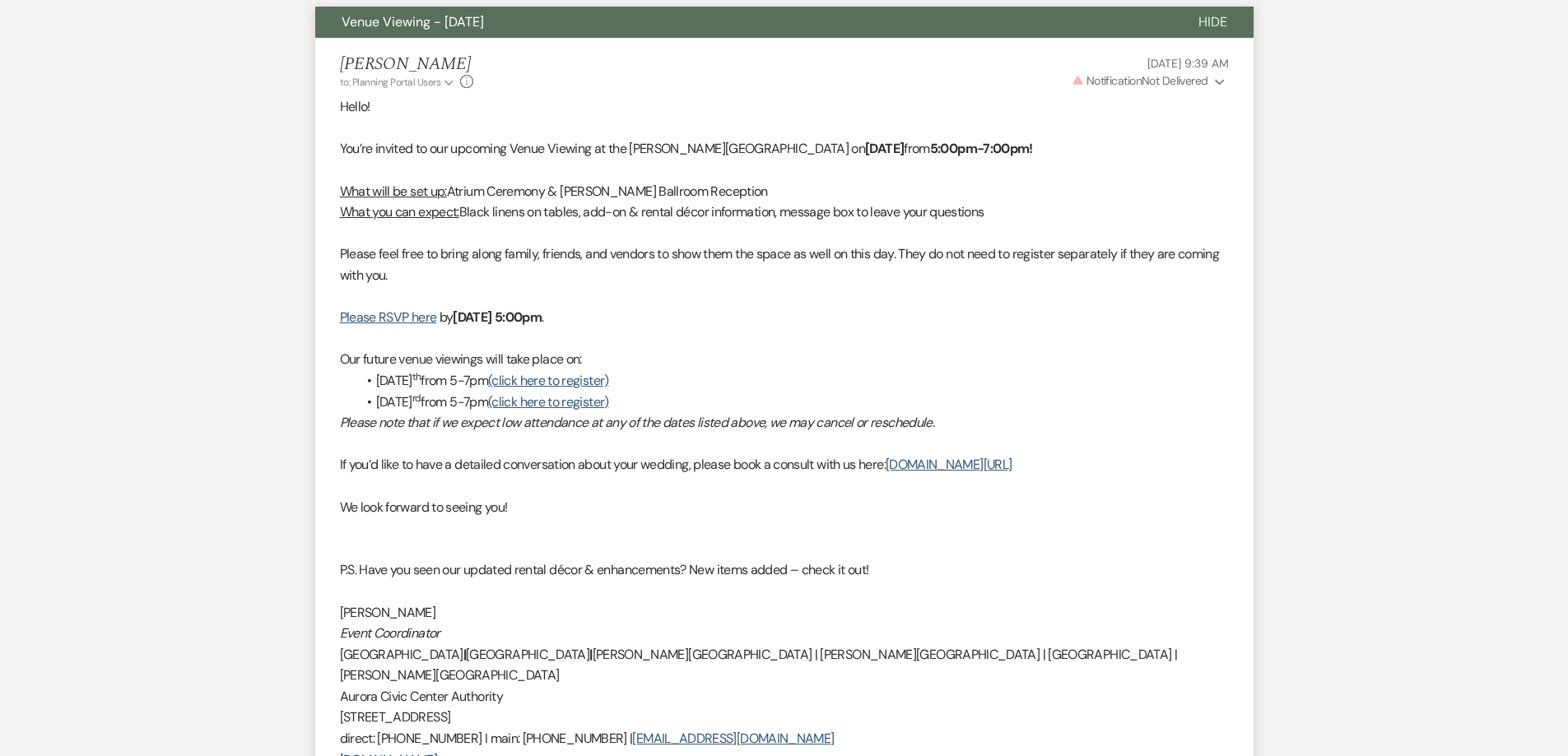
scroll to position [487, 0]
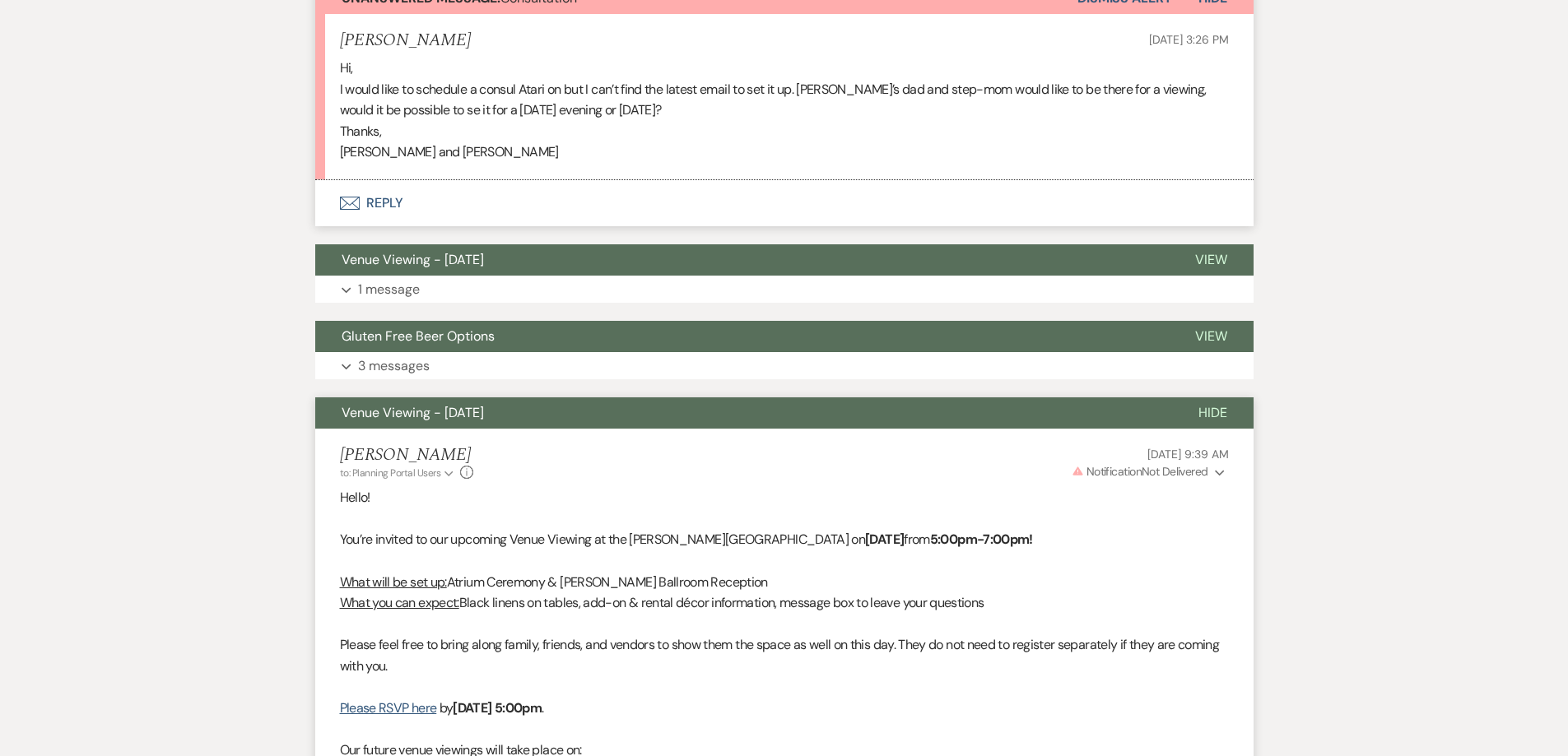
click at [1226, 407] on span "Hide" at bounding box center [1212, 413] width 28 height 18
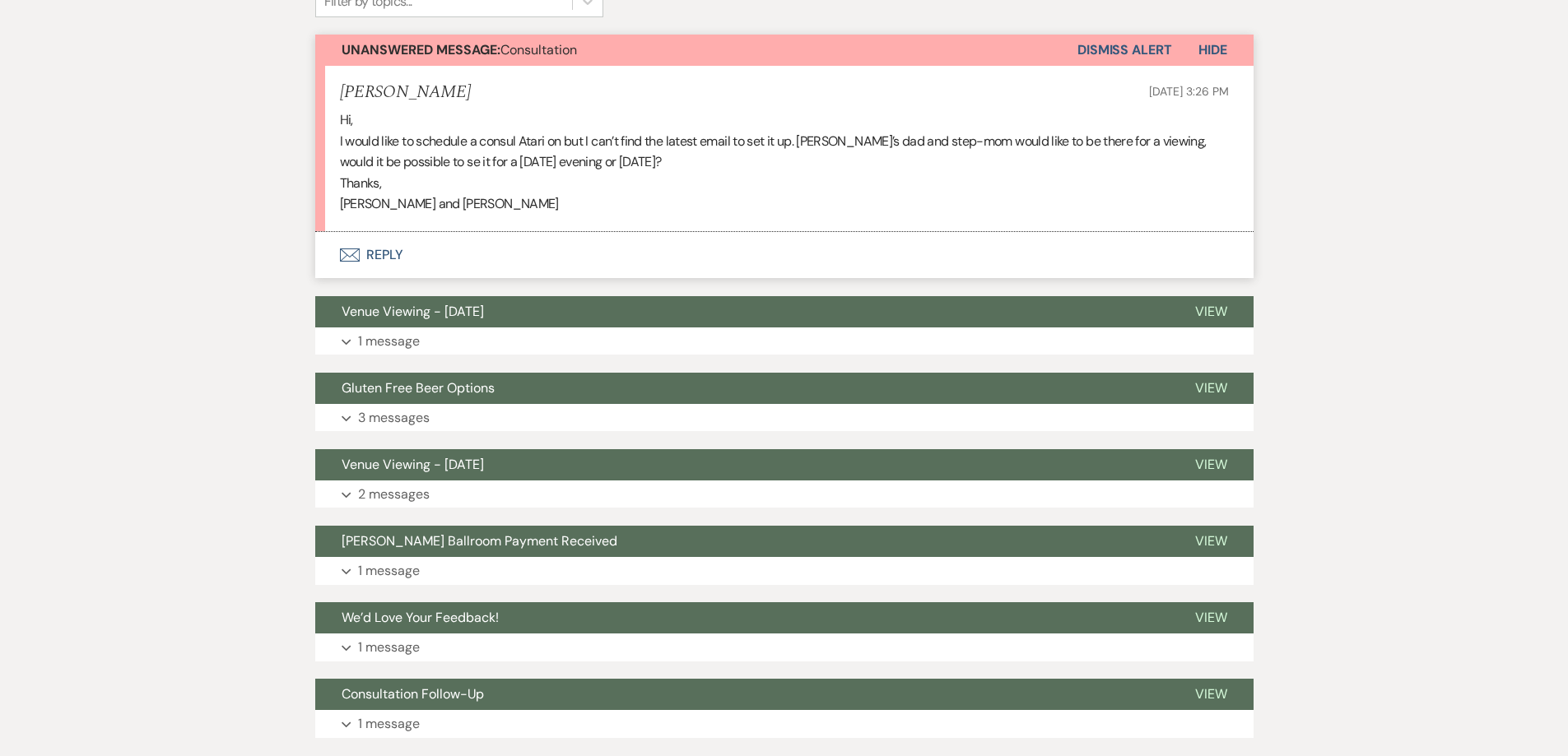
scroll to position [158, 0]
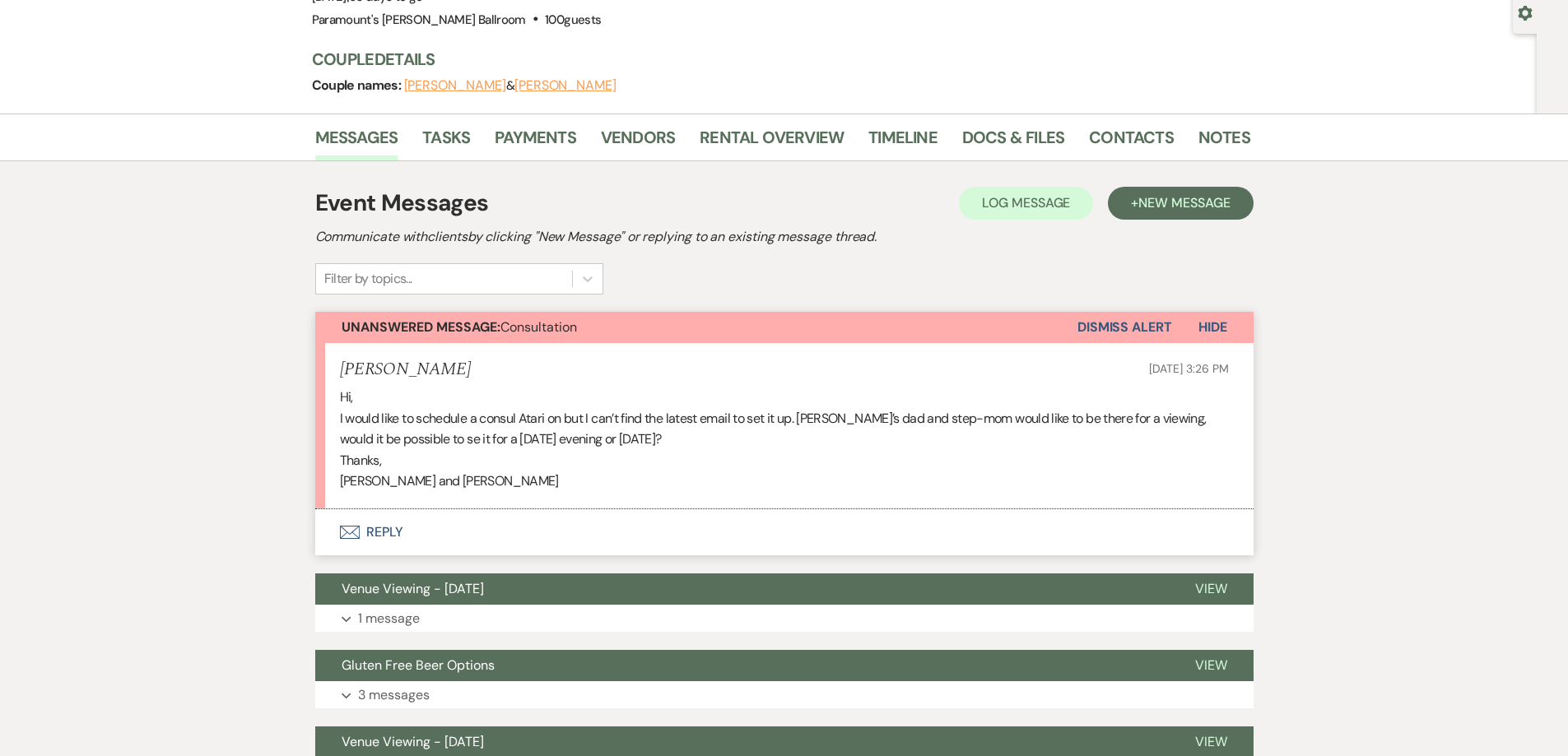
click at [368, 528] on button "Envelope Reply" at bounding box center [784, 532] width 938 height 46
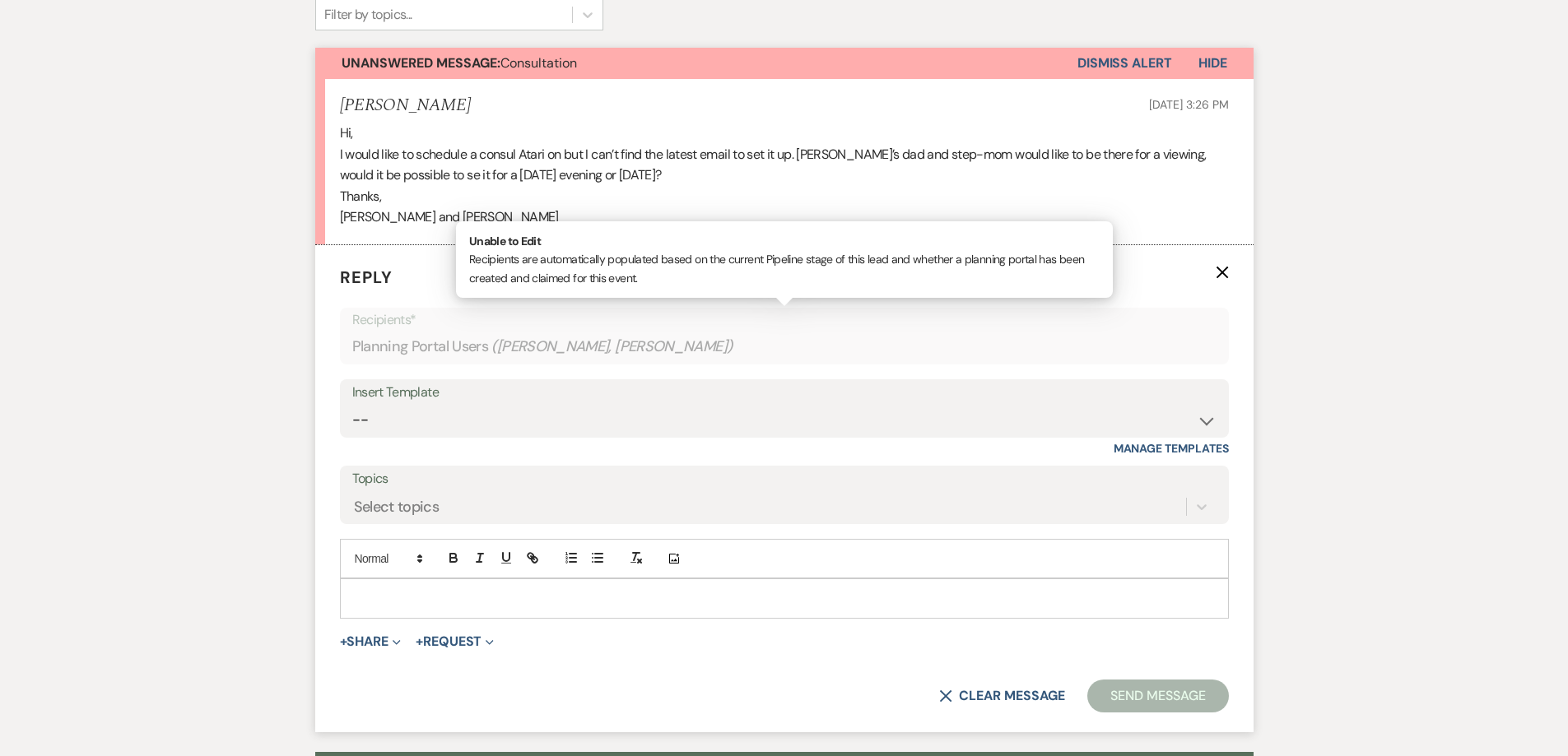
scroll to position [450, 0]
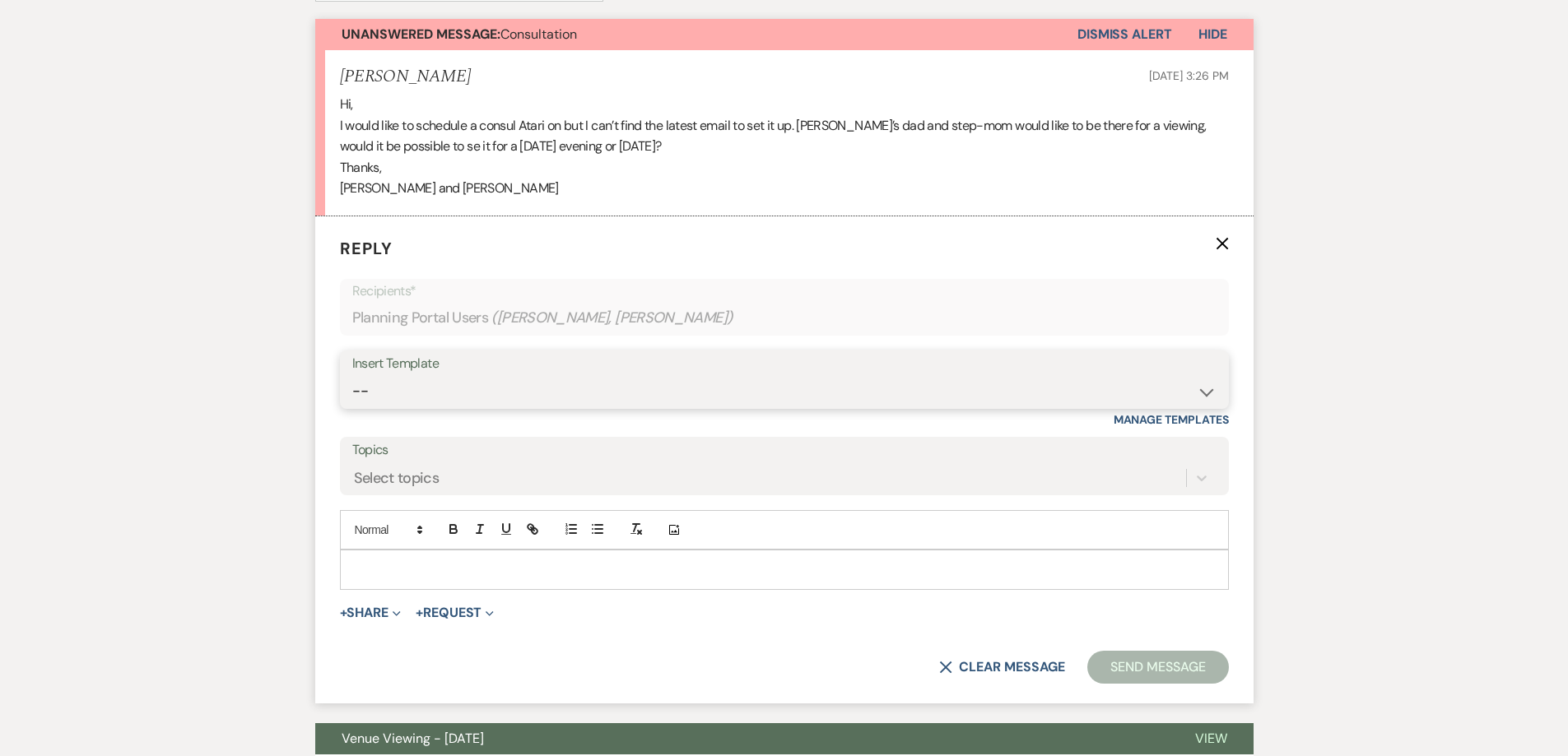
click at [415, 398] on select "-- Weven Planning Portal Introduction (Booked Events) 6 Month Consultation 9 Mo…" at bounding box center [784, 391] width 864 height 32
select select "4089"
click at [353, 375] on select "-- Weven Planning Portal Introduction (Booked Events) 6 Month Consultation 9 Mo…" at bounding box center [784, 391] width 864 height 32
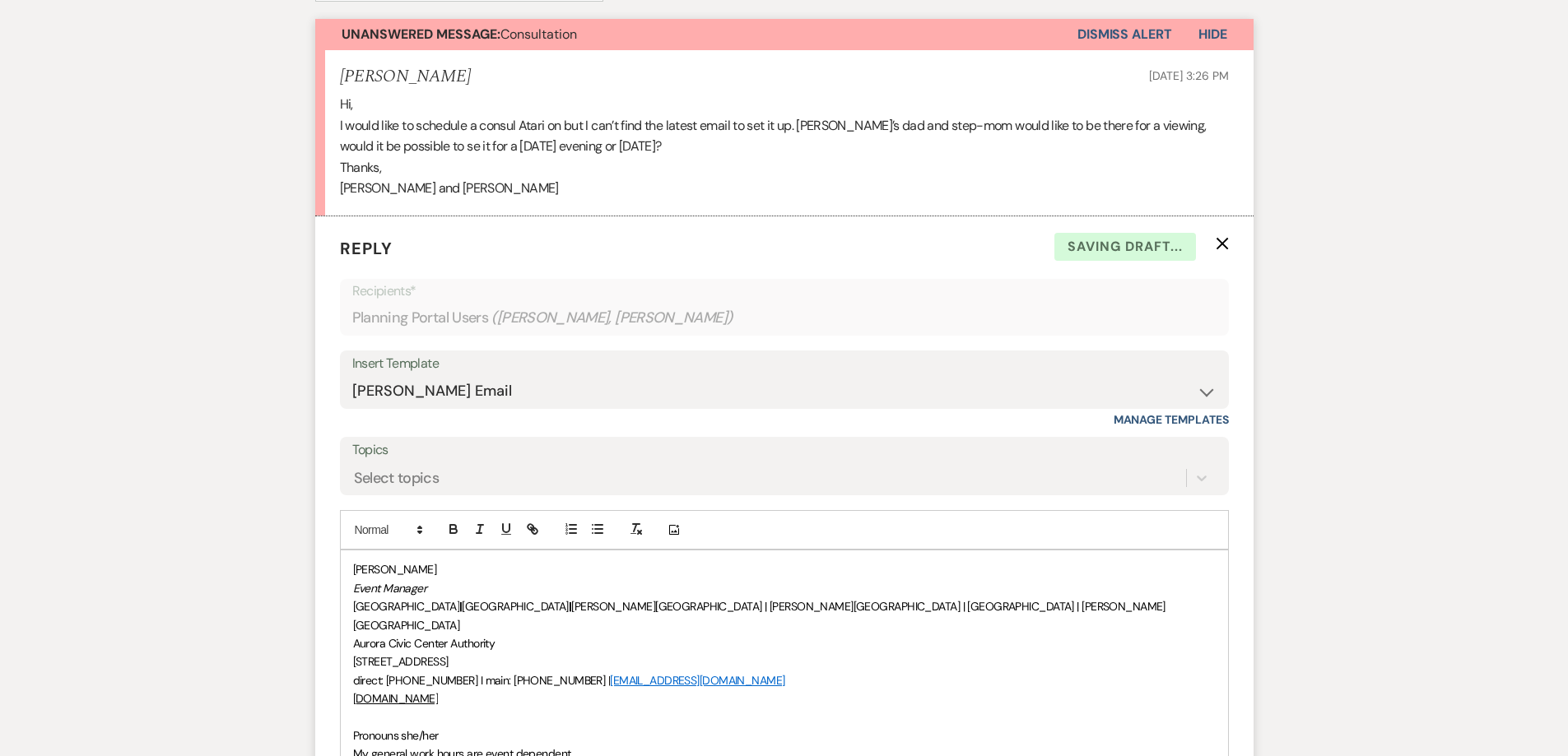
click at [344, 715] on div "[PERSON_NAME] Event Manager [GEOGRAPHIC_DATA] | [GEOGRAPHIC_DATA] | [PERSON_NAM…" at bounding box center [784, 661] width 887 height 222
click at [348, 565] on div "[PERSON_NAME] Event Manager [GEOGRAPHIC_DATA] | [GEOGRAPHIC_DATA] | [PERSON_NAM…" at bounding box center [784, 652] width 887 height 204
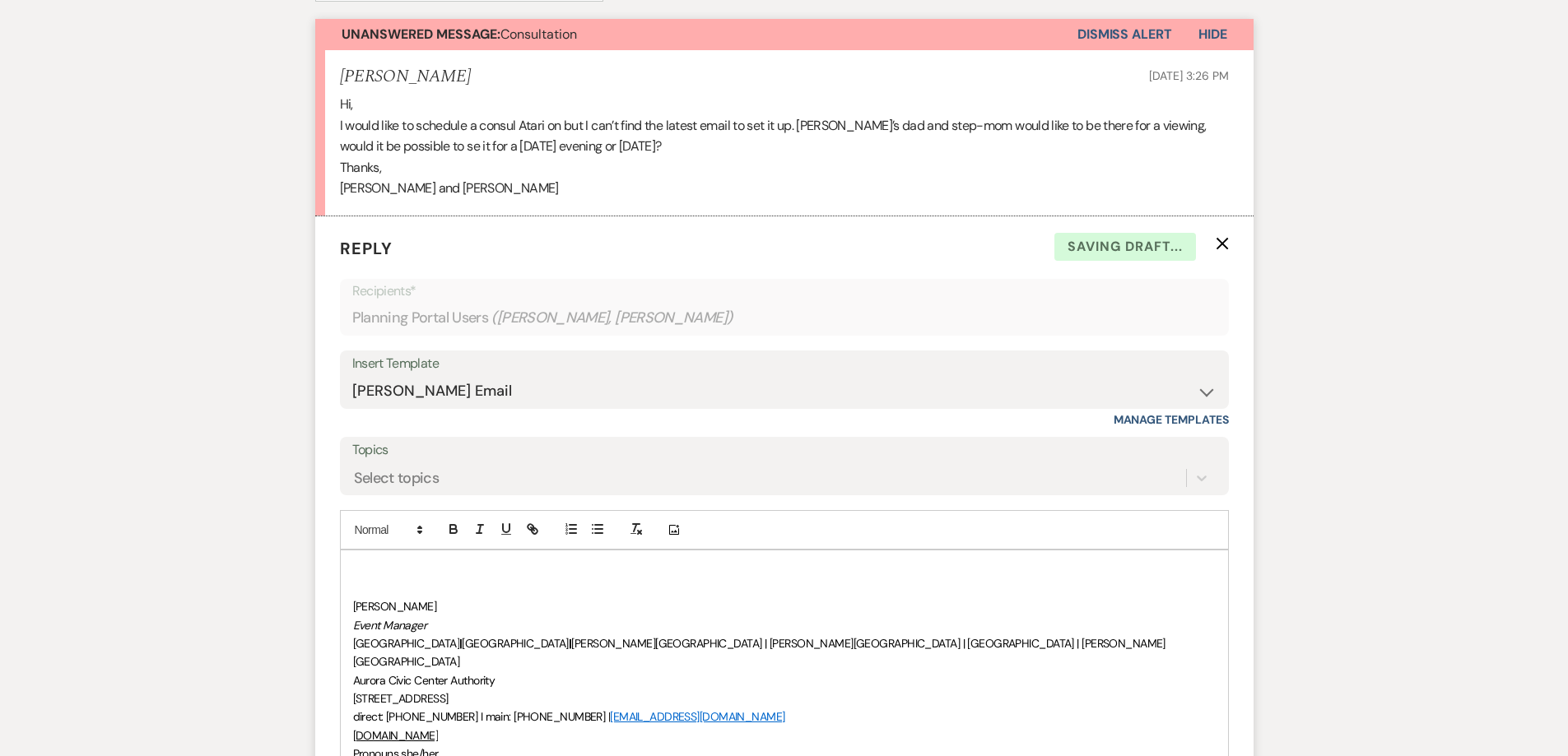
click at [361, 554] on div "﻿ [PERSON_NAME] Event Manager [GEOGRAPHIC_DATA] | [GEOGRAPHIC_DATA] | [PERSON_N…" at bounding box center [784, 671] width 887 height 241
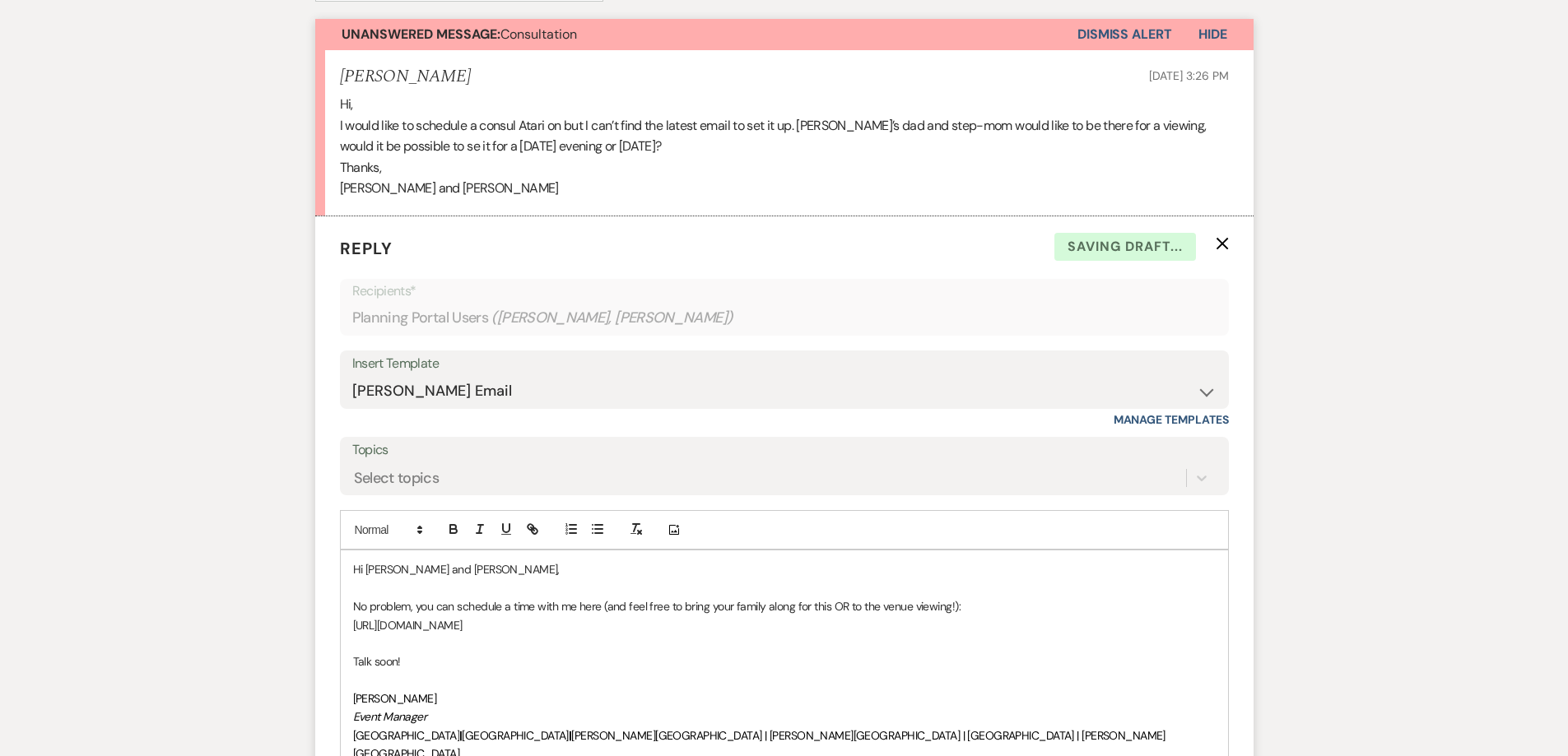
drag, startPoint x: 730, startPoint y: 621, endPoint x: 323, endPoint y: 632, distance: 407.1
click at [323, 632] on form "Reply X Saving draft... Recipients* Planning Portal Users ( [PERSON_NAME], [PER…" at bounding box center [784, 607] width 938 height 781
click at [523, 535] on button "button" at bounding box center [533, 529] width 24 height 20
type input "[URL][DOMAIN_NAME]"
click at [643, 663] on link at bounding box center [635, 657] width 35 height 13
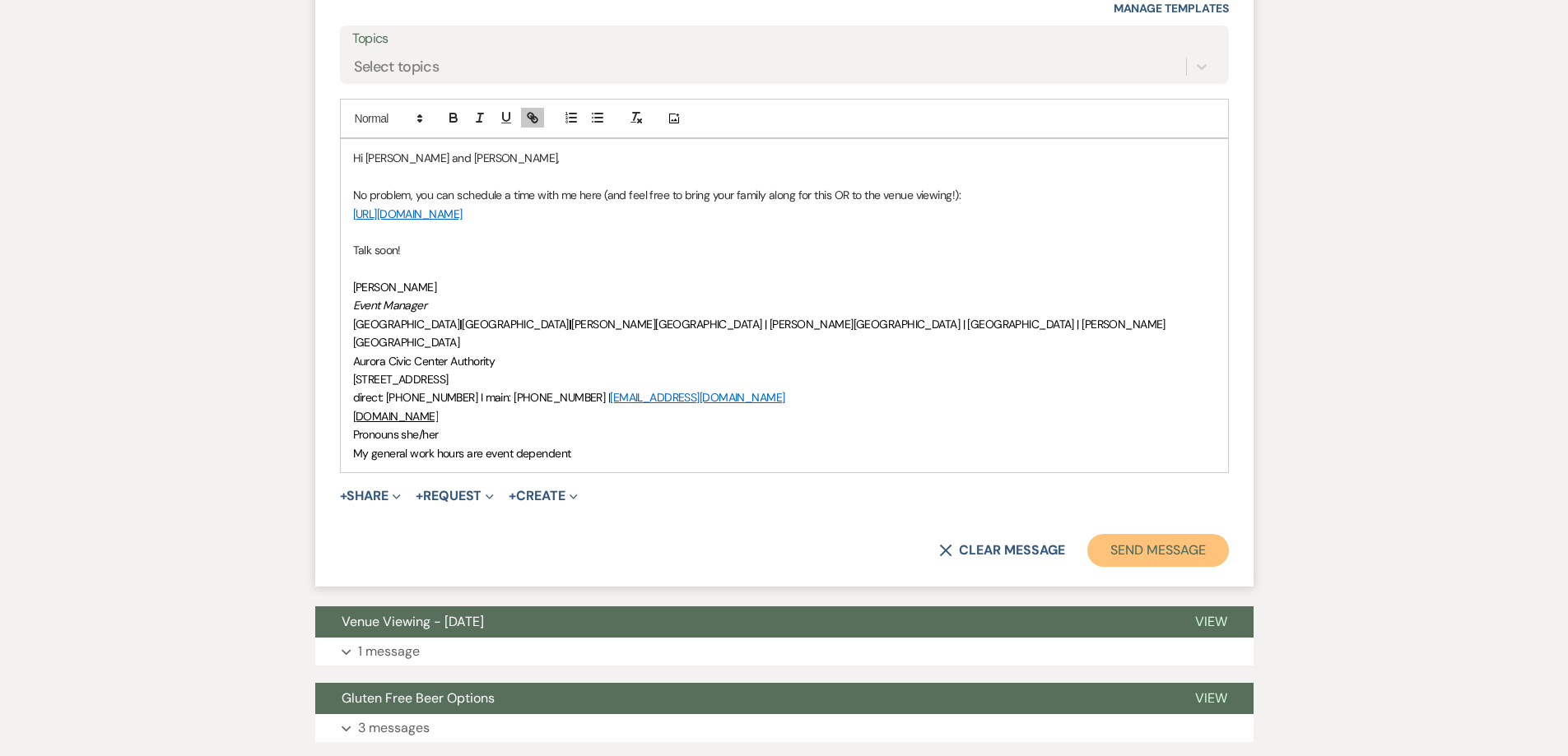
click at [1142, 539] on button "Send Message" at bounding box center [1158, 550] width 141 height 33
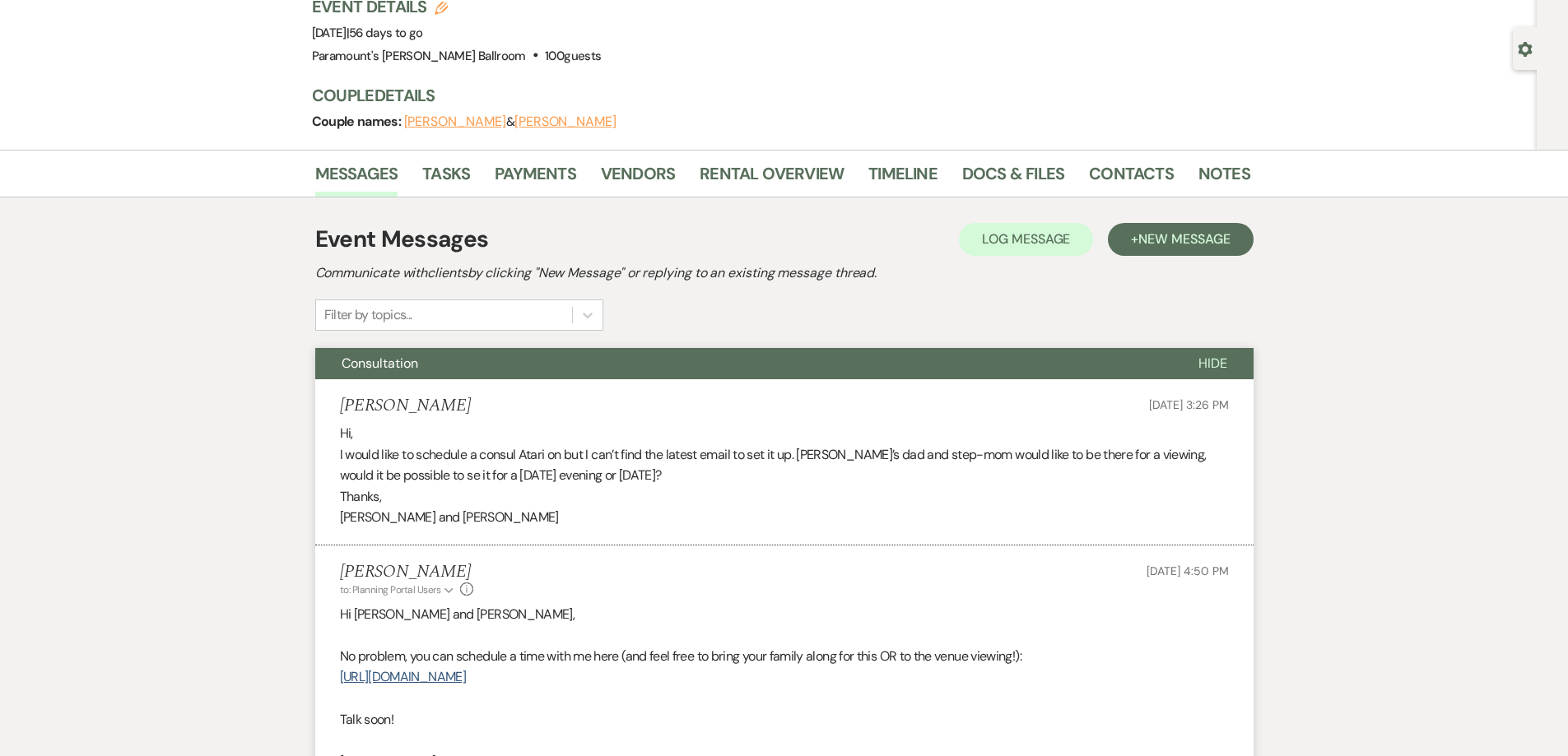
scroll to position [74, 0]
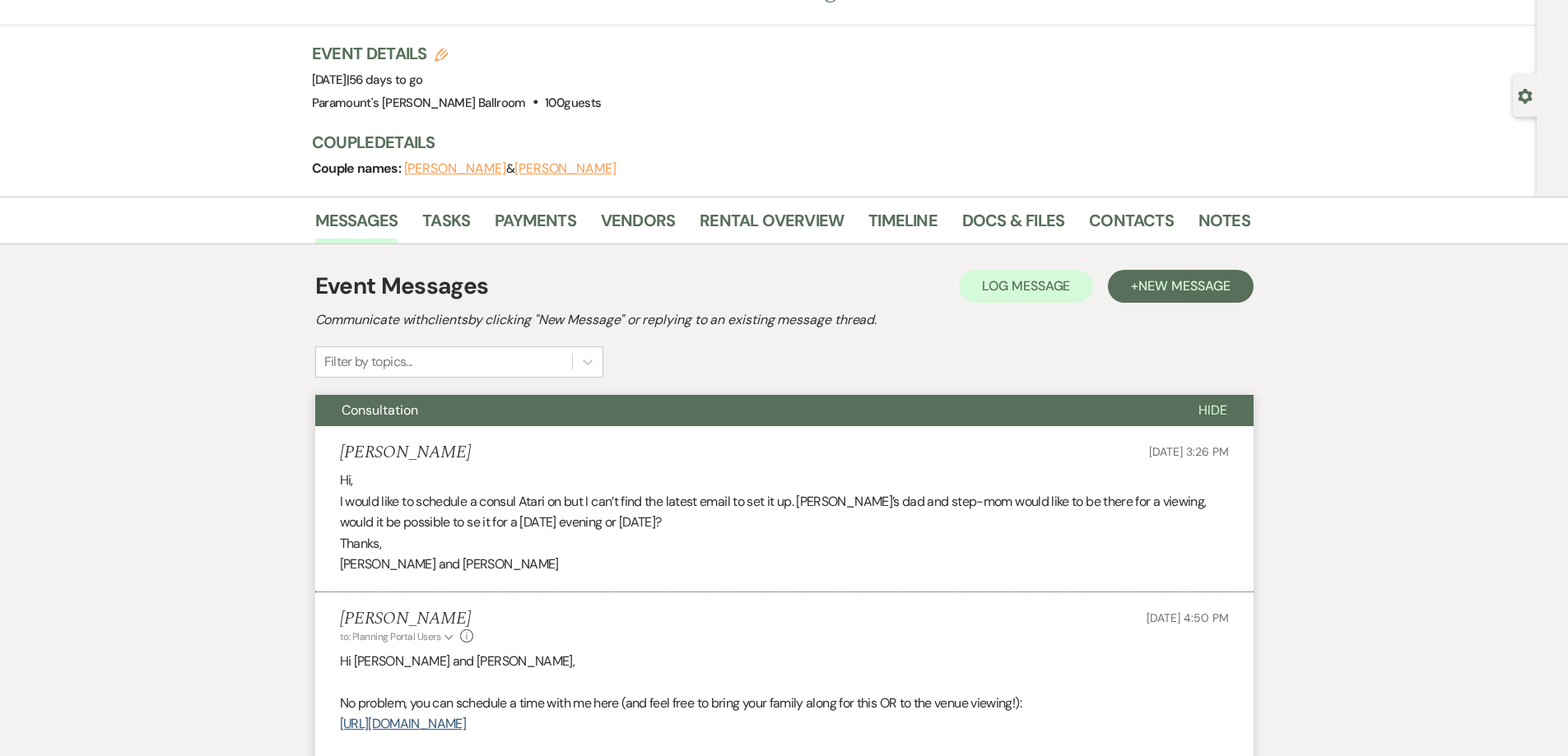
click at [439, 414] on button "Consultation" at bounding box center [743, 410] width 857 height 31
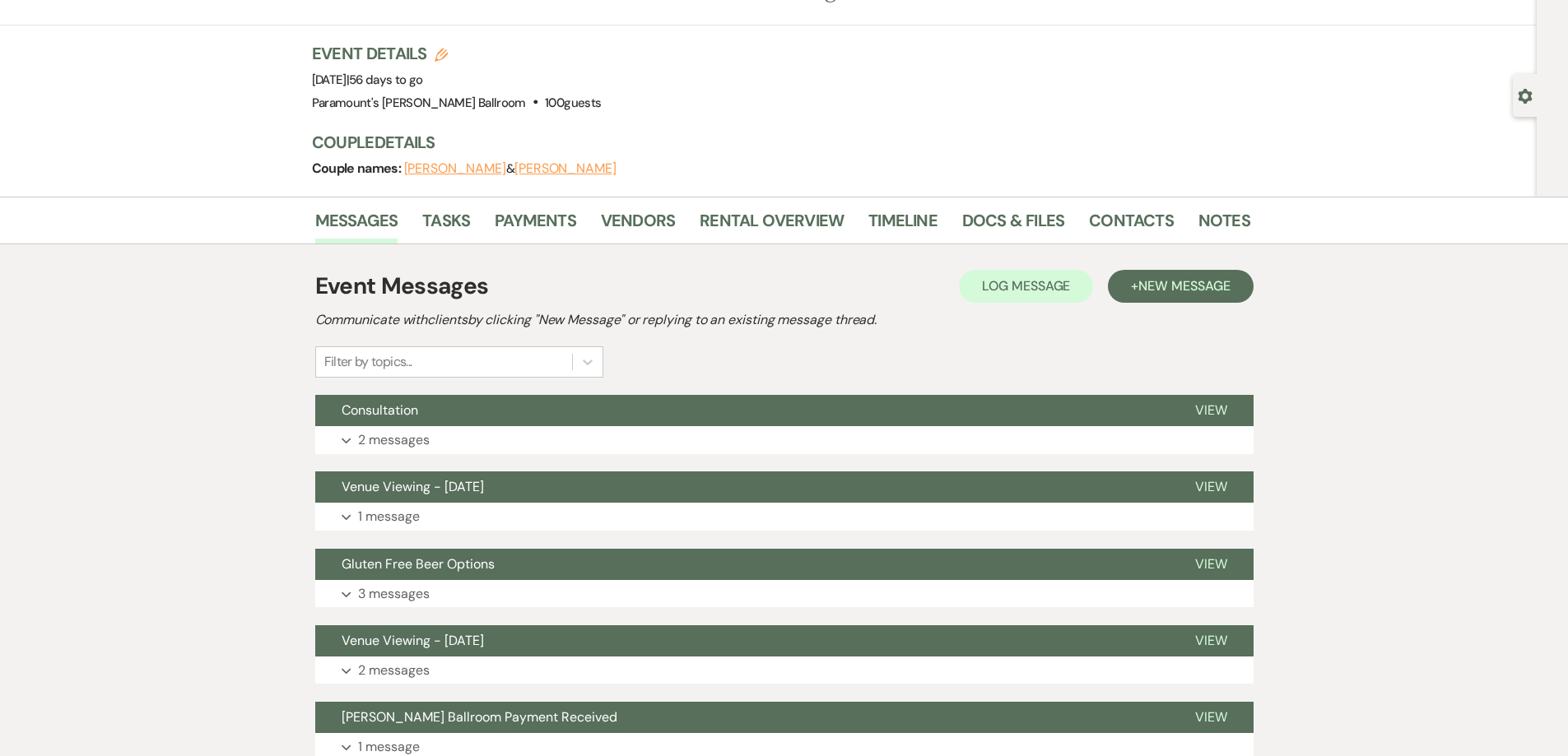
scroll to position [0, 0]
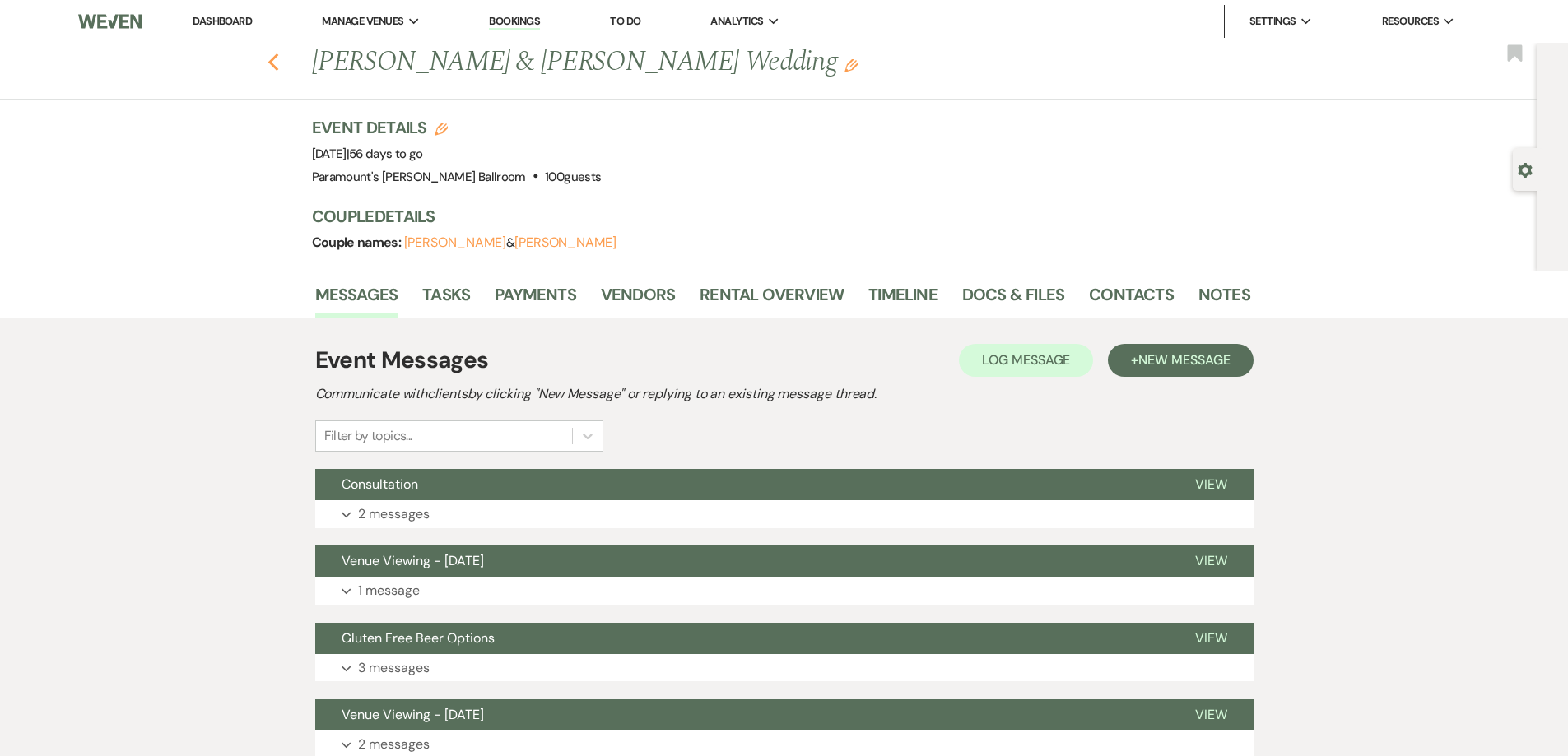
click at [278, 69] on use "button" at bounding box center [272, 63] width 11 height 18
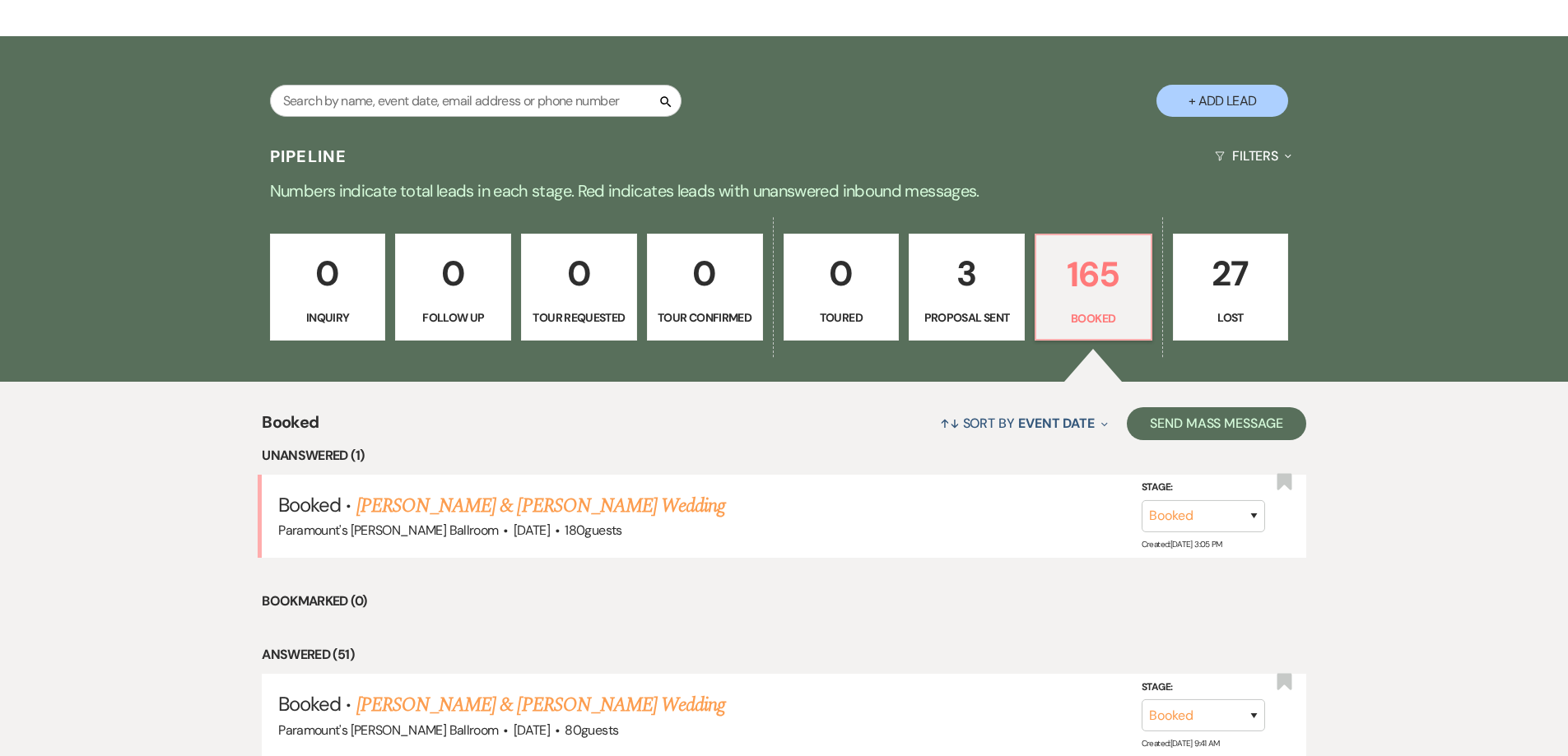
scroll to position [284, 0]
